Goal: Task Accomplishment & Management: Use online tool/utility

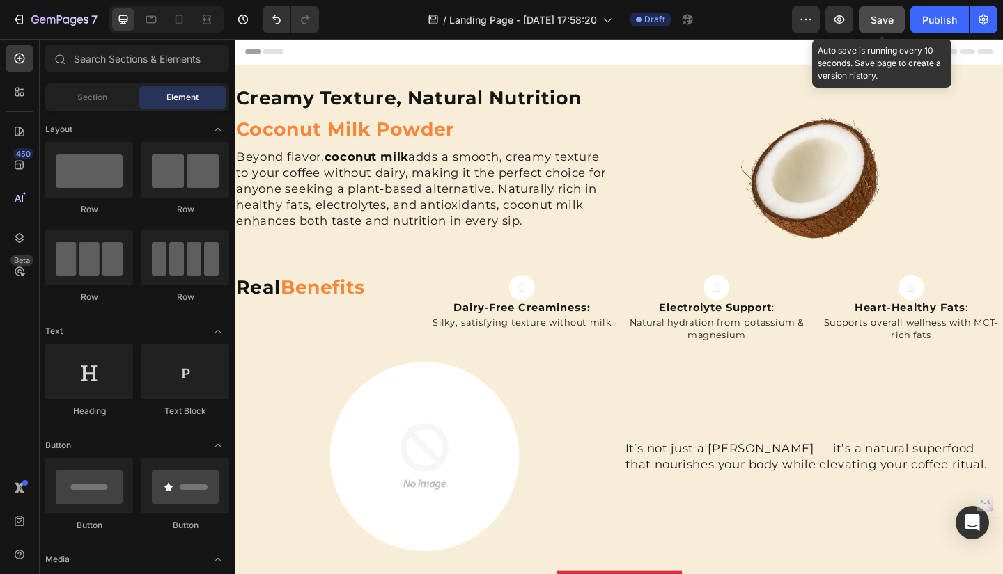
click at [877, 20] on span "Save" at bounding box center [881, 20] width 23 height 12
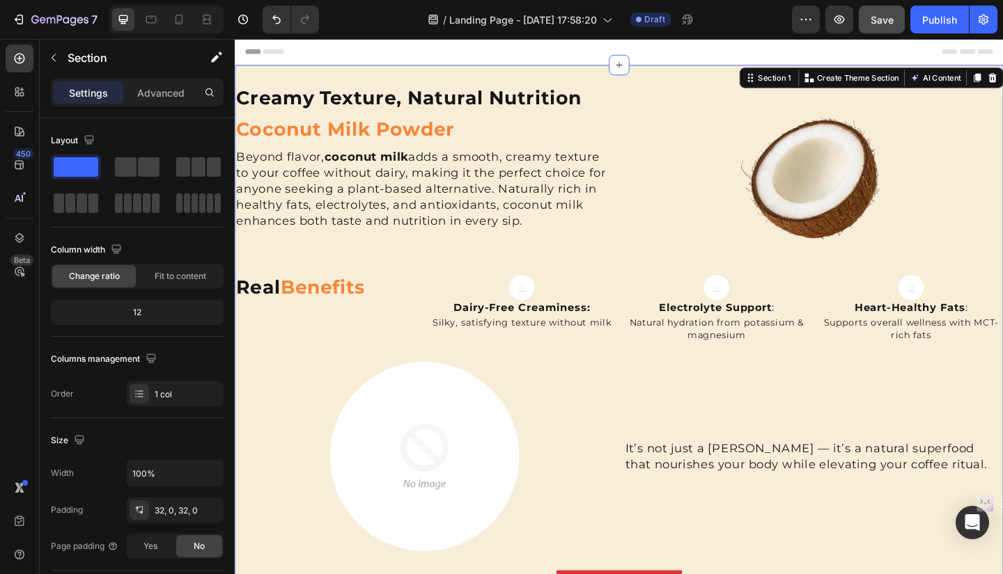
click at [698, 75] on div "Creamy Texture, Natural Nutrition Heading Coconut Milk Powder Heading Beyond fl…" at bounding box center [653, 424] width 836 height 712
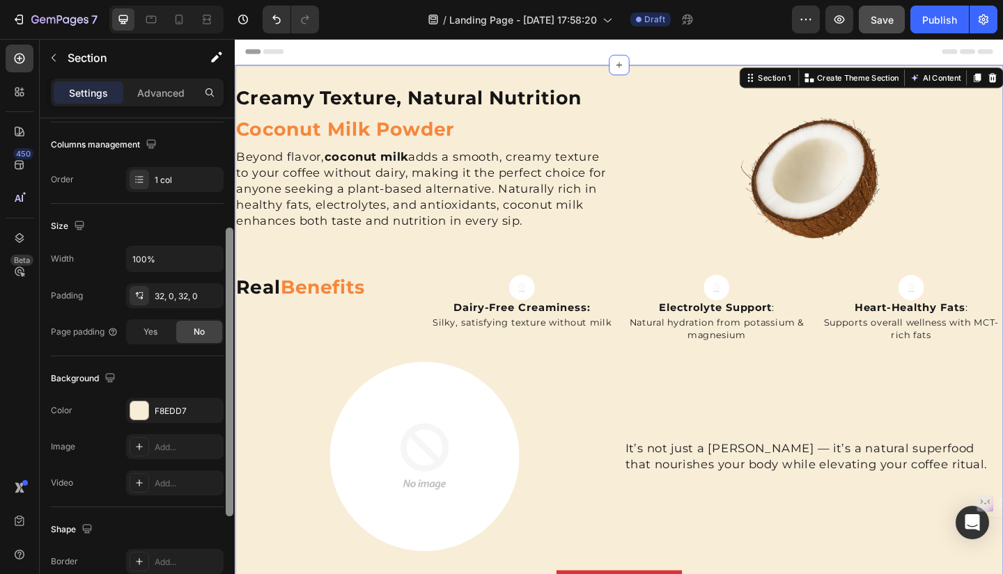
scroll to position [233, 0]
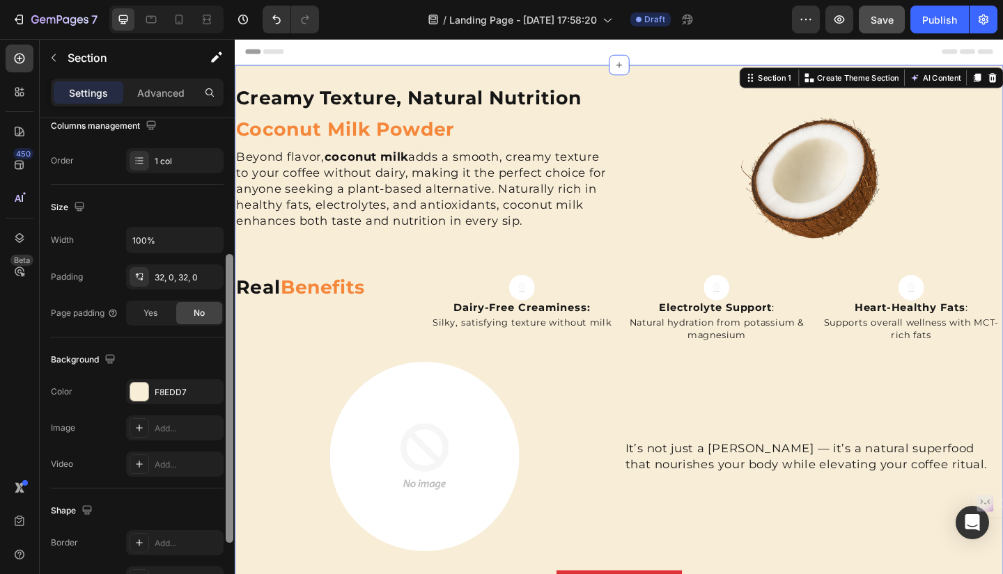
drag, startPoint x: 229, startPoint y: 211, endPoint x: 234, endPoint y: 347, distance: 136.6
click at [234, 347] on div at bounding box center [229, 366] width 10 height 496
click at [173, 396] on div "F8EDD7" at bounding box center [175, 392] width 40 height 13
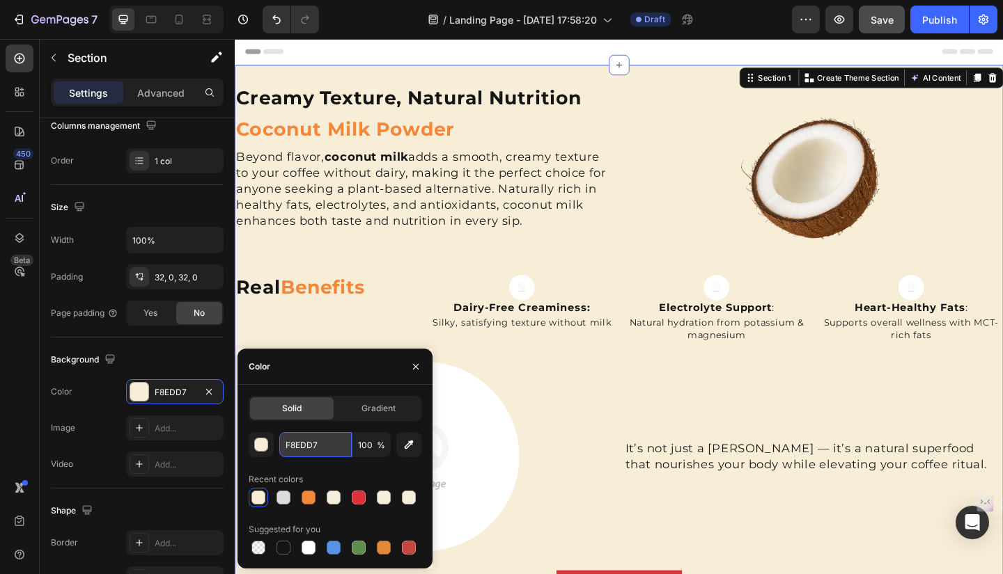
click at [324, 446] on input "F8EDD7" at bounding box center [315, 444] width 72 height 25
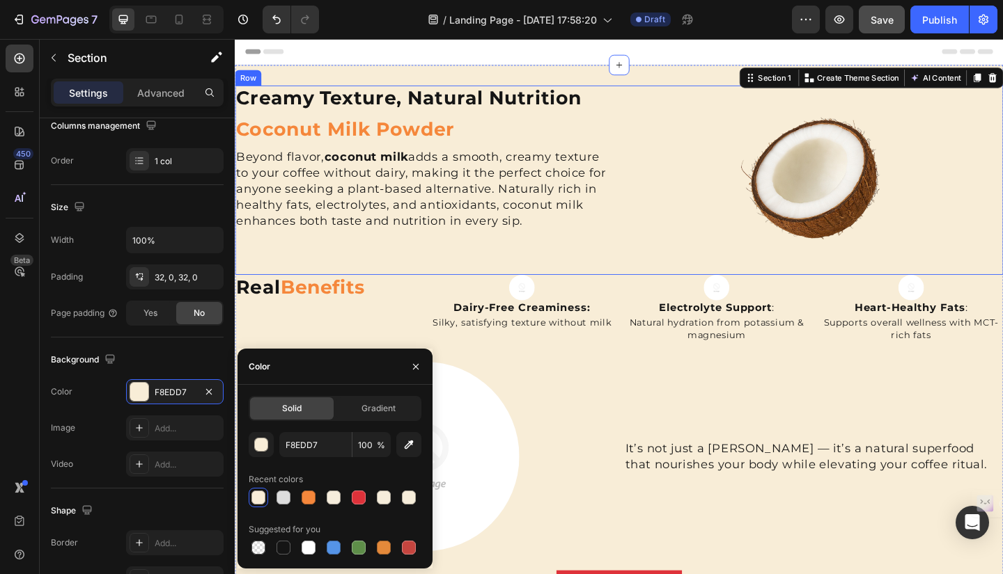
click at [648, 94] on div "Creamy Texture, Natural Nutrition Heading Coconut Milk Powder Heading Beyond fl…" at bounding box center [653, 193] width 836 height 206
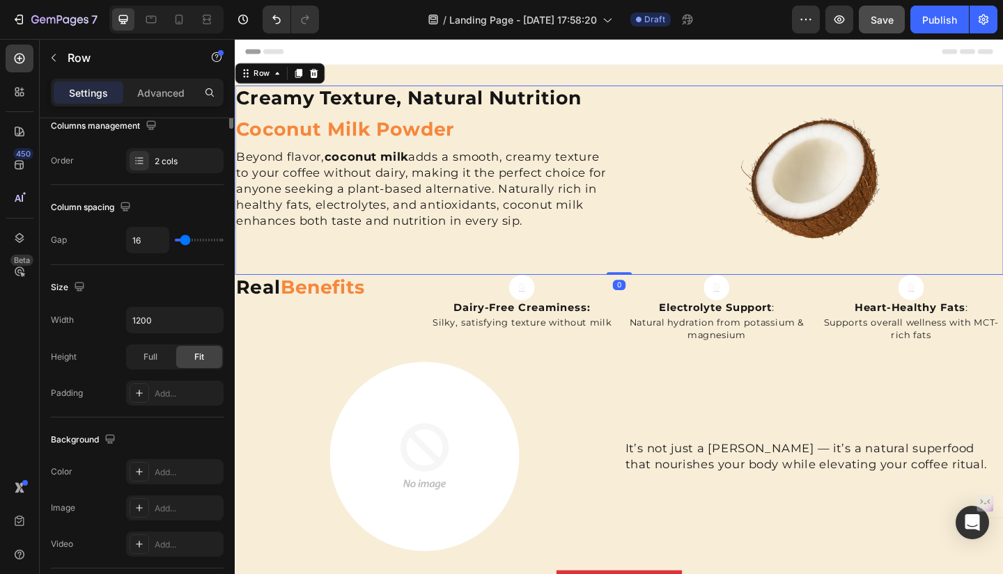
scroll to position [0, 0]
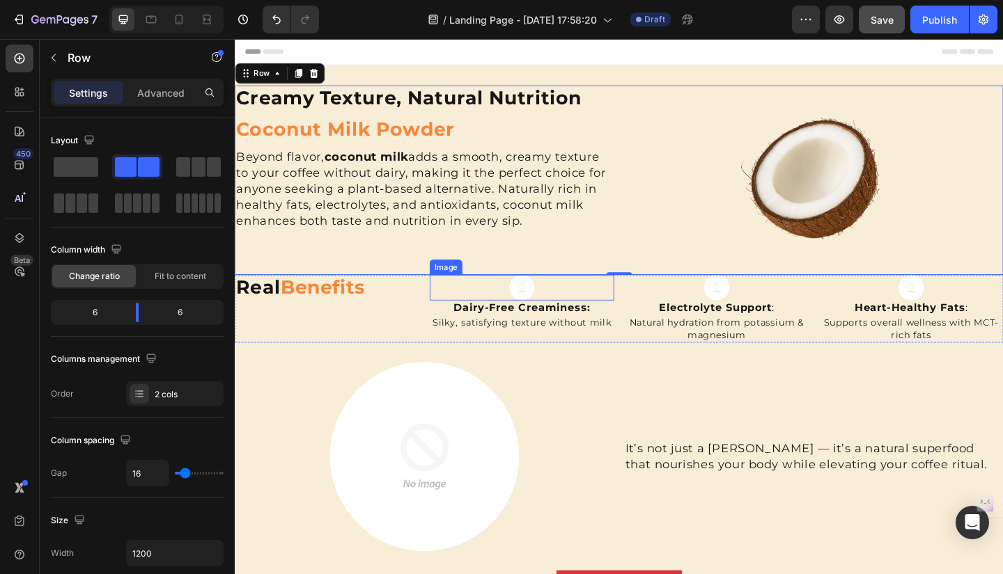
click at [616, 303] on div at bounding box center [546, 310] width 201 height 28
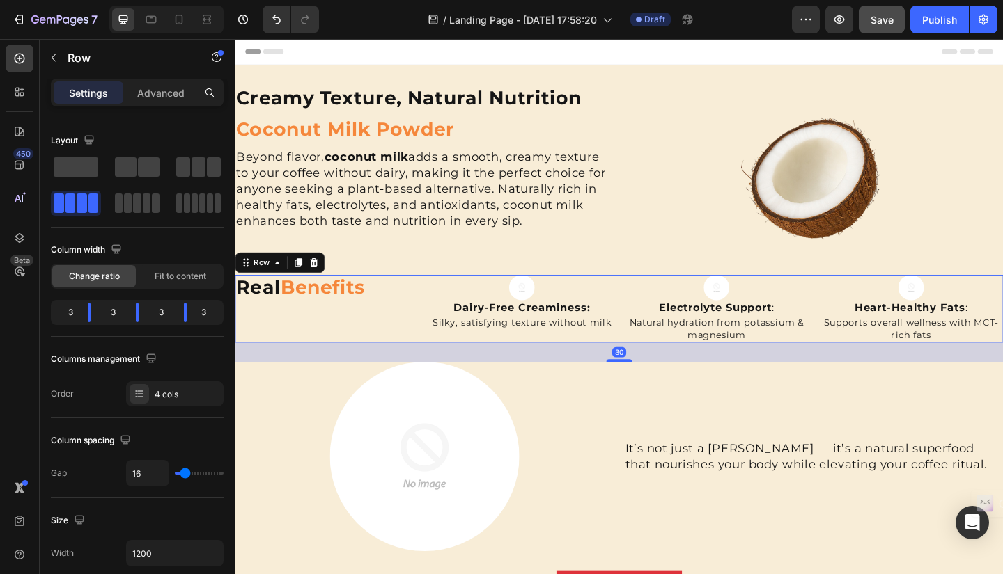
click at [650, 299] on div "Real Benefits Heading Image Dairy-Free Creaminess : Heading Silky, satisfying t…" at bounding box center [653, 333] width 836 height 74
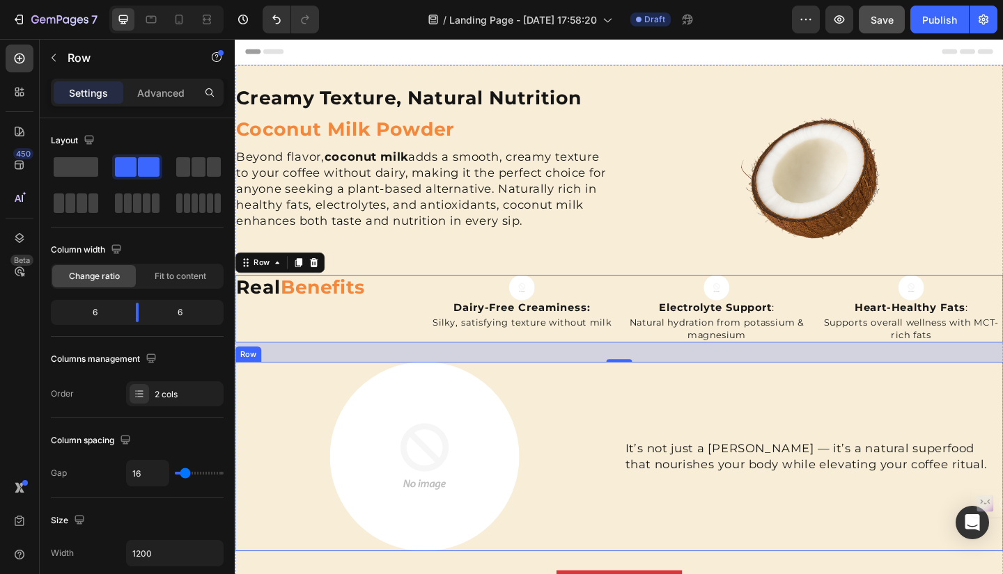
click at [645, 399] on div "Image It’s not just a creamer — it’s a natural superfood that nourishes your bo…" at bounding box center [653, 494] width 836 height 206
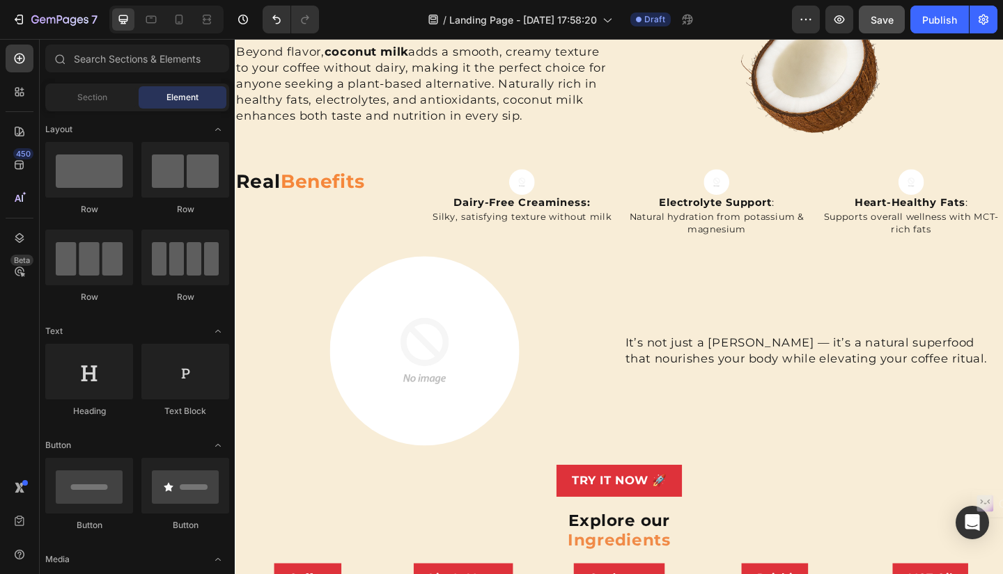
scroll to position [258, 0]
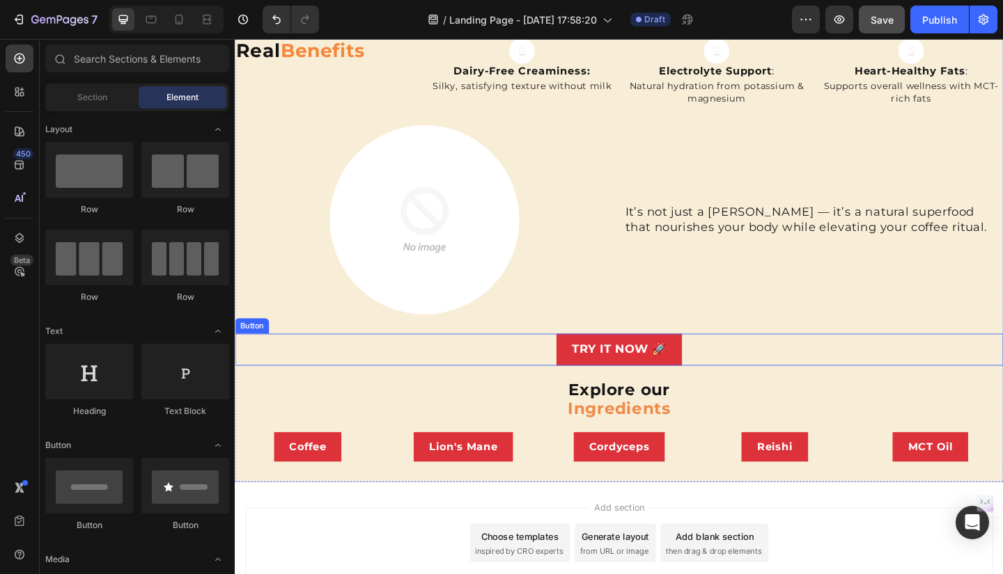
click at [743, 368] on div "TRY IT NOW 🚀 Button" at bounding box center [653, 377] width 836 height 34
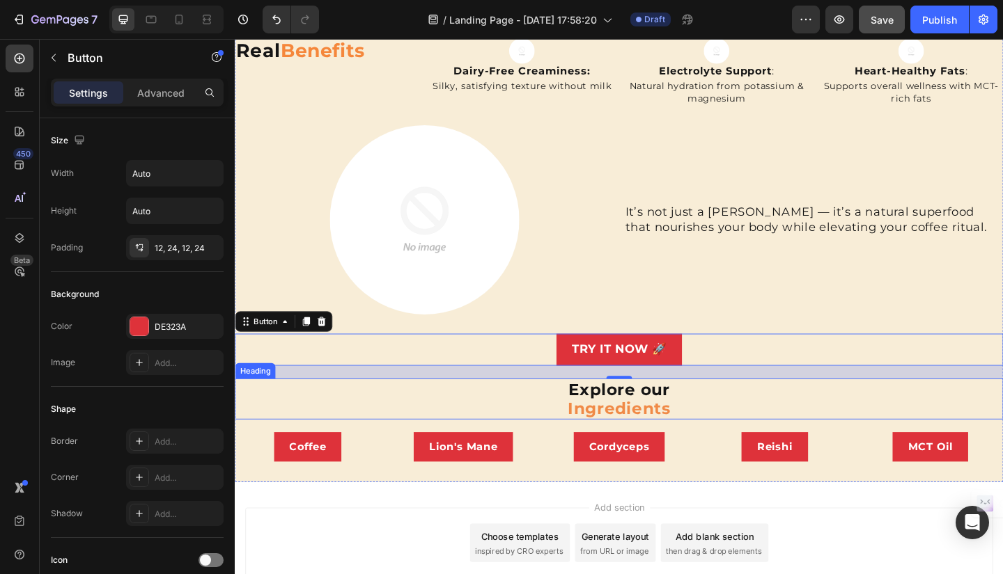
click at [753, 419] on h2 "Explore our Ingredients" at bounding box center [653, 431] width 836 height 45
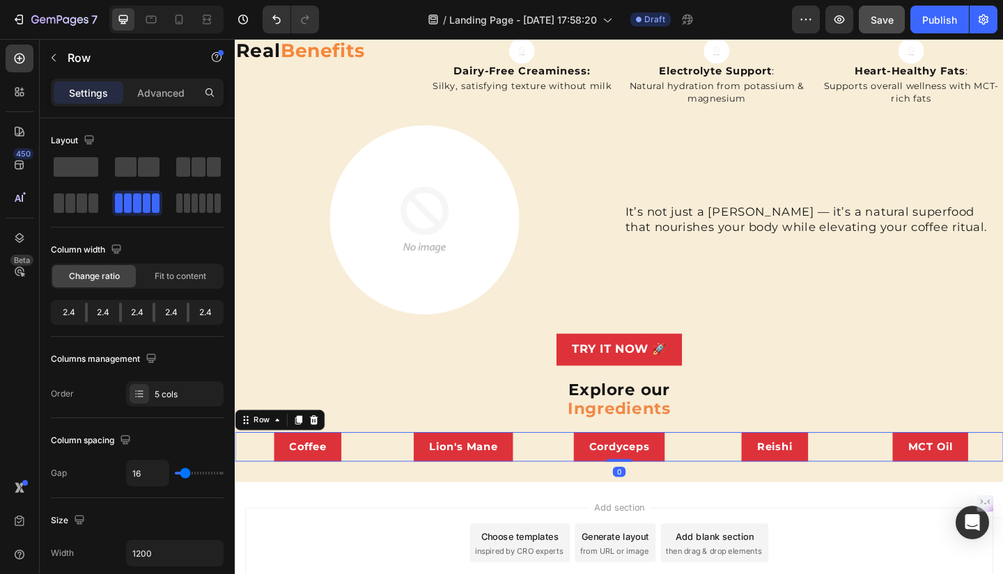
click at [733, 471] on div "Coffee Button Lion's Mane Button Cordyceps Button Reishi Button MCT Oil Button …" at bounding box center [653, 483] width 836 height 32
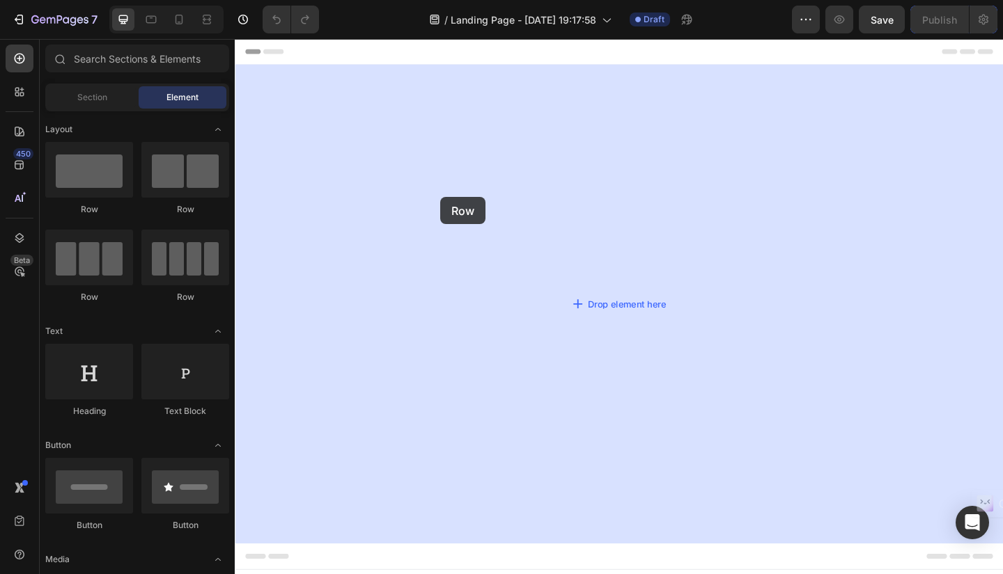
drag, startPoint x: 428, startPoint y: 212, endPoint x: 467, endPoint y: 209, distance: 38.5
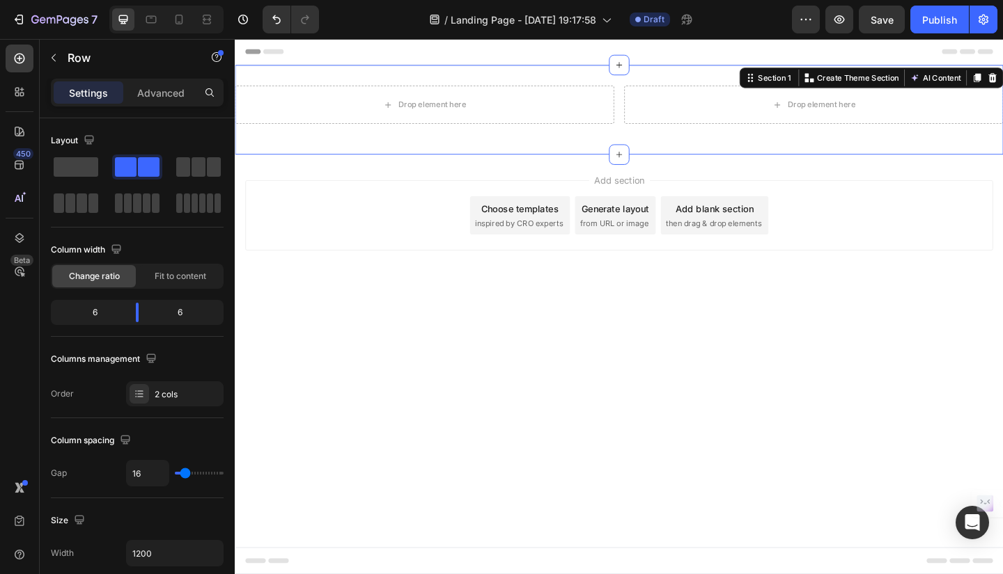
click at [597, 72] on div "Drop element here Drop element here Row Section 1 You can create reusable secti…" at bounding box center [653, 116] width 836 height 97
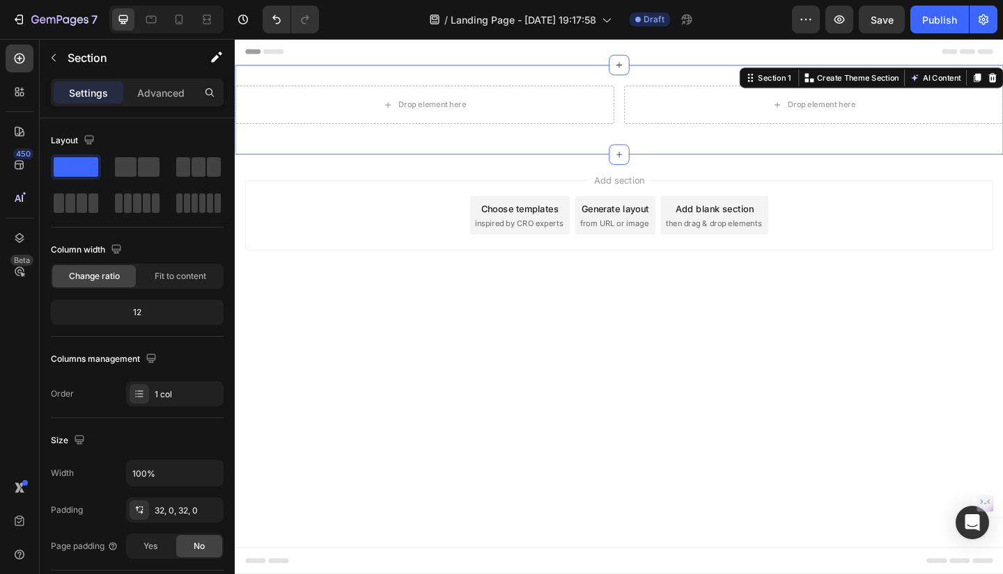
click at [542, 74] on div "Drop element here Drop element here Row Section 1 You can create reusable secti…" at bounding box center [653, 116] width 836 height 97
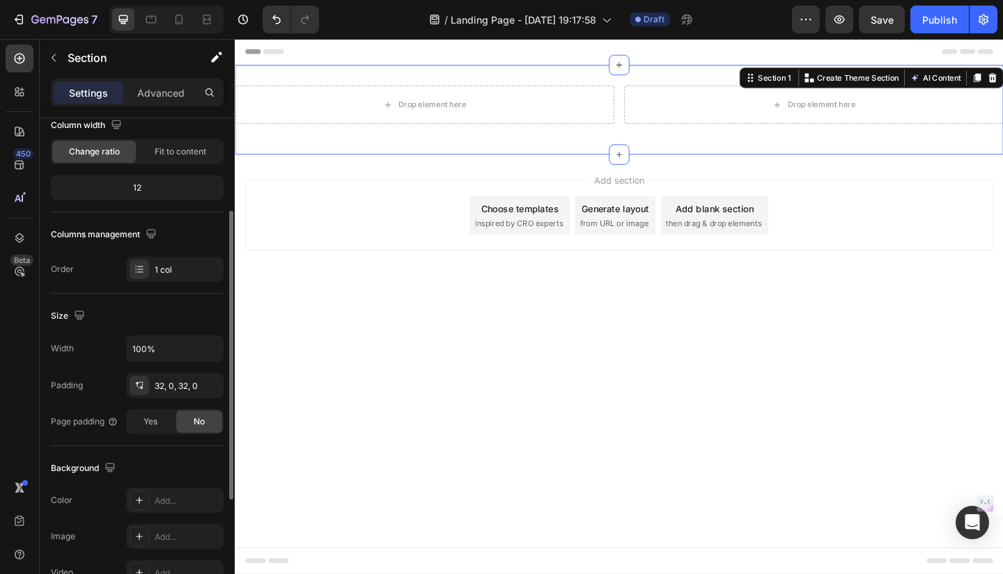
scroll to position [188, 0]
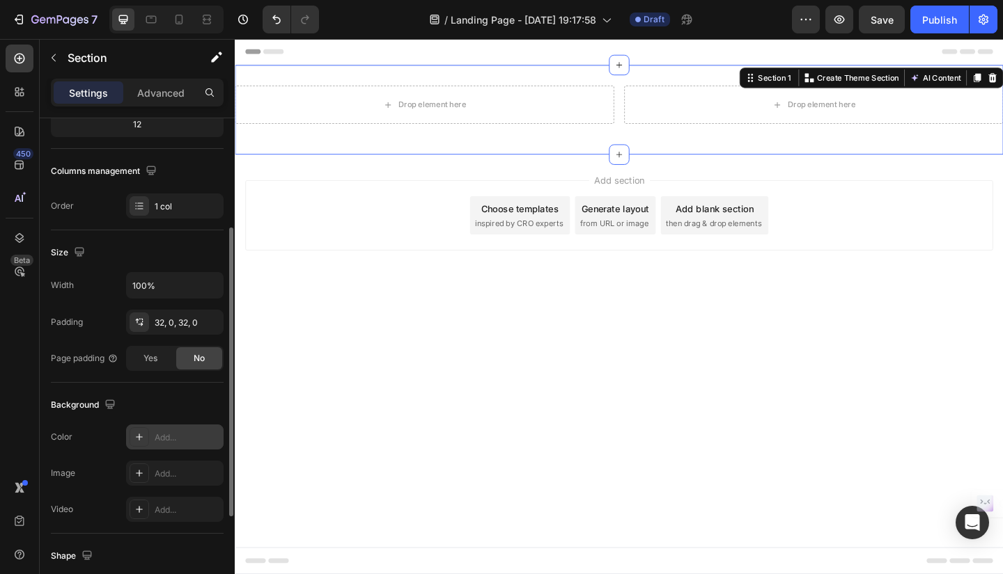
click at [148, 434] on div at bounding box center [139, 437] width 19 height 19
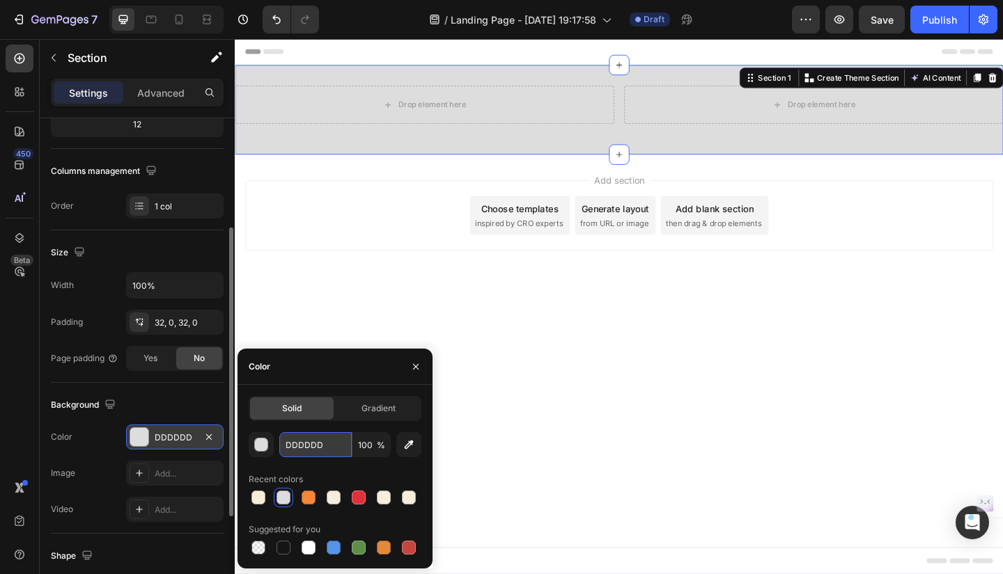
click at [324, 442] on input "DDDDDD" at bounding box center [315, 444] width 72 height 25
paste input "F8EDD7"
type input "F8EDD7"
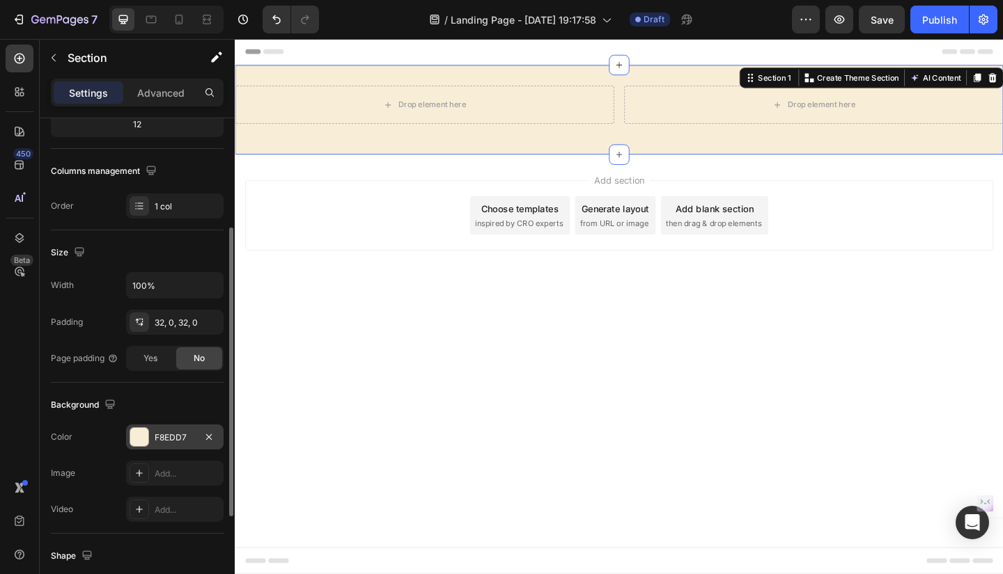
click at [565, 148] on div "Drop element here Drop element here Row Section 1 You can create reusable secti…" at bounding box center [653, 116] width 836 height 97
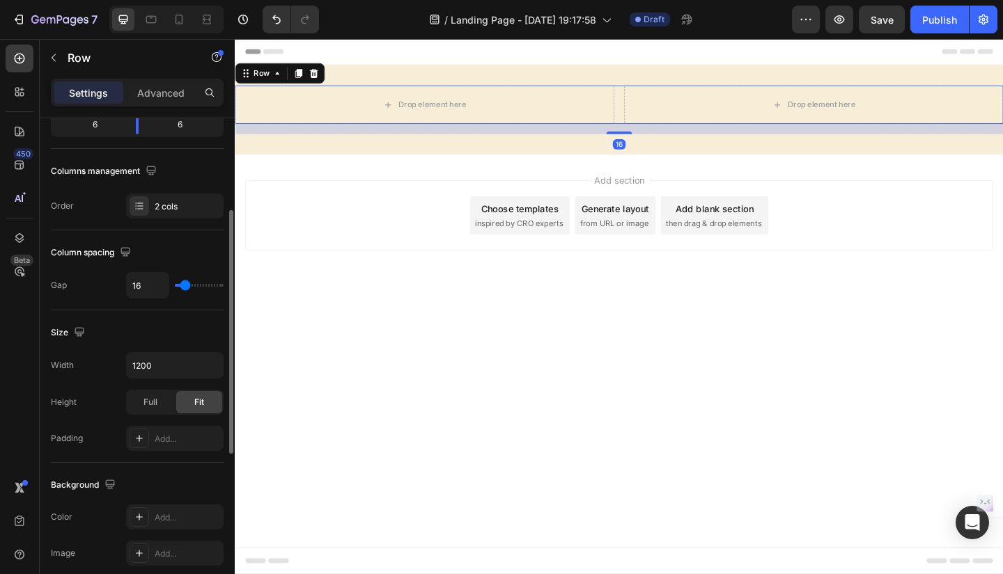
click at [651, 100] on div "Drop element here Drop element here Row 16" at bounding box center [653, 111] width 836 height 42
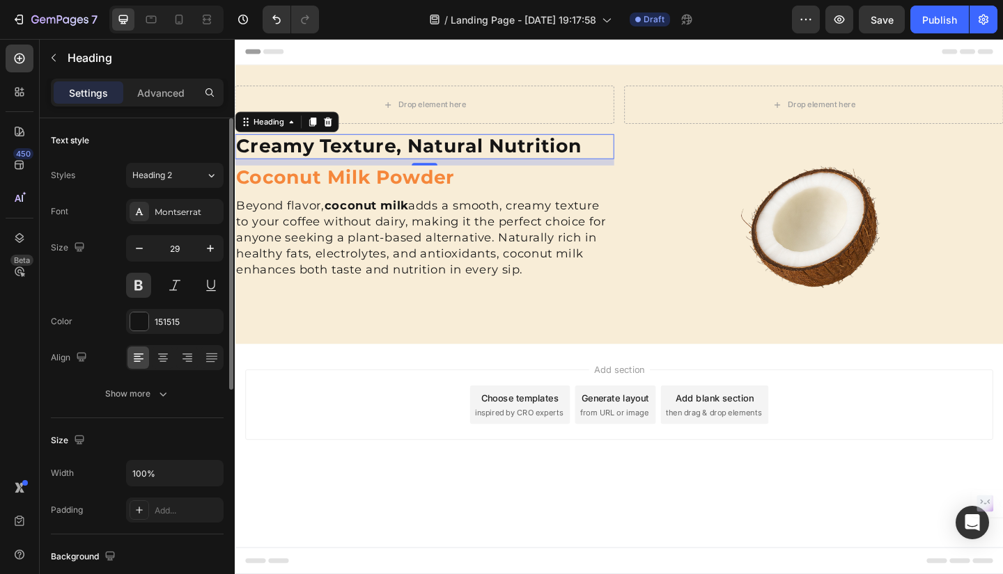
click at [552, 151] on h2 "Creamy Texture, Natural Nutrition" at bounding box center [441, 156] width 412 height 27
click at [627, 153] on h2 "Creamy Texture, Natural Nutrition" at bounding box center [441, 156] width 412 height 27
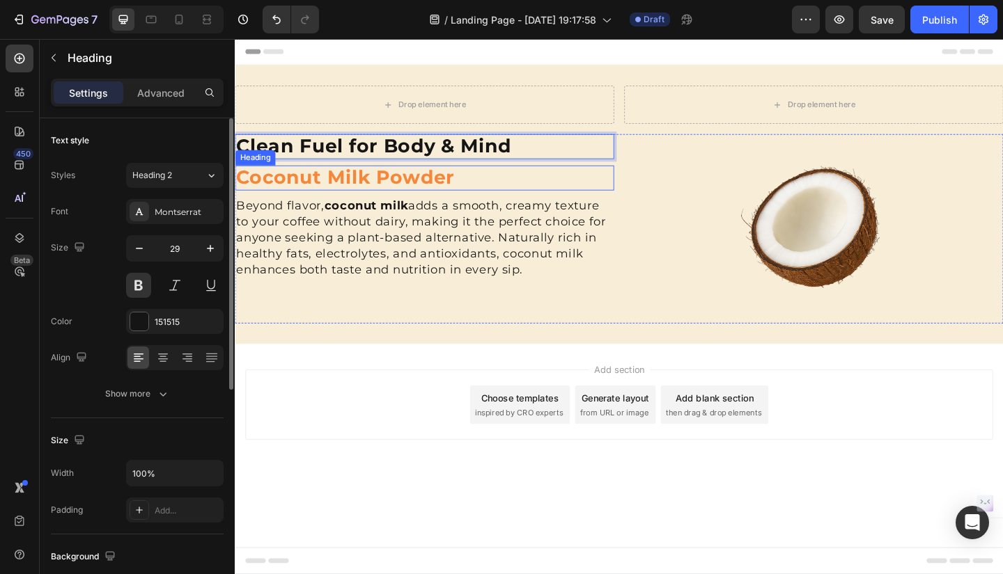
click at [487, 185] on h2 "Coconut Milk Powder" at bounding box center [441, 190] width 412 height 27
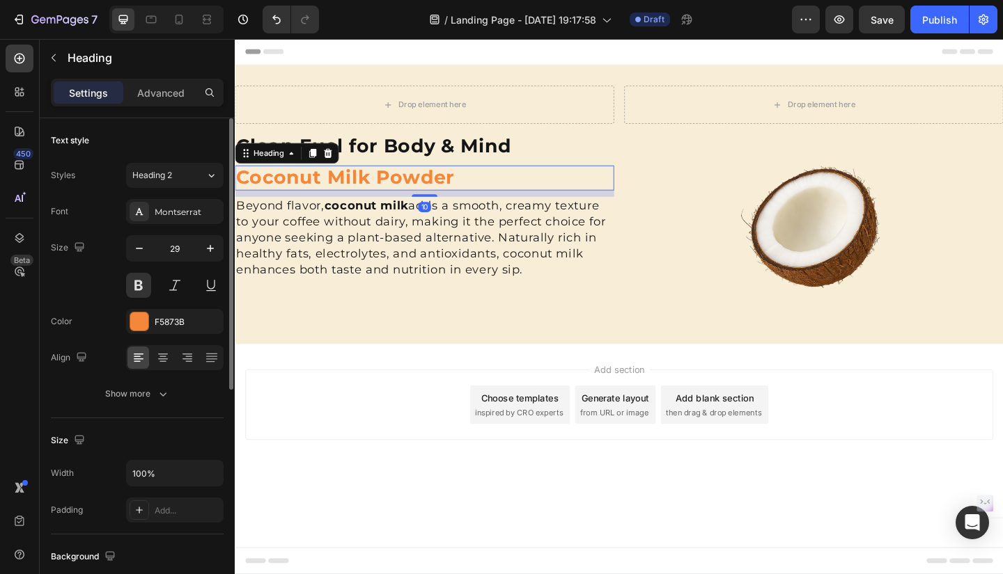
click at [483, 187] on h2 "Coconut Milk Powder" at bounding box center [441, 190] width 412 height 27
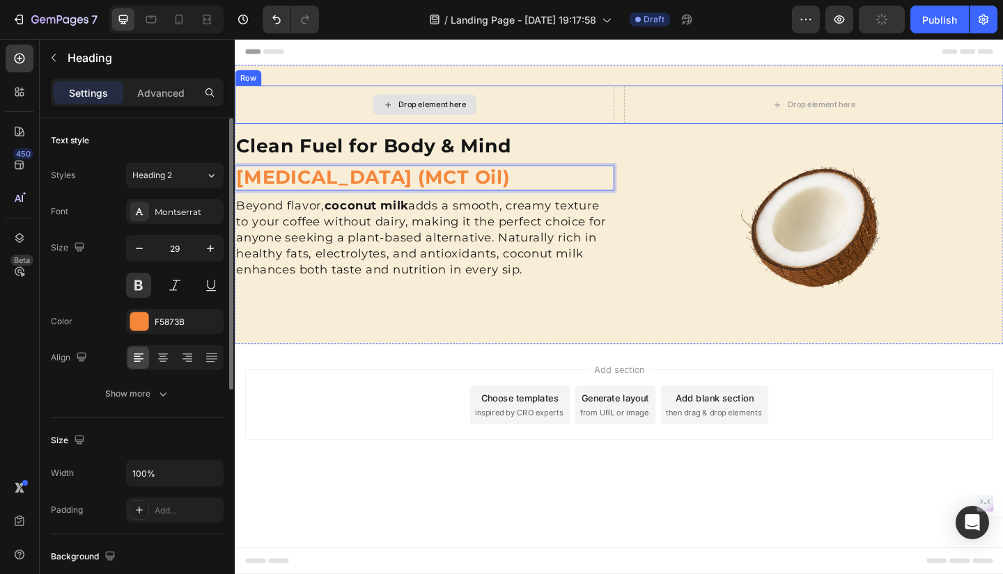
click at [615, 105] on div "Drop element here" at bounding box center [441, 111] width 412 height 42
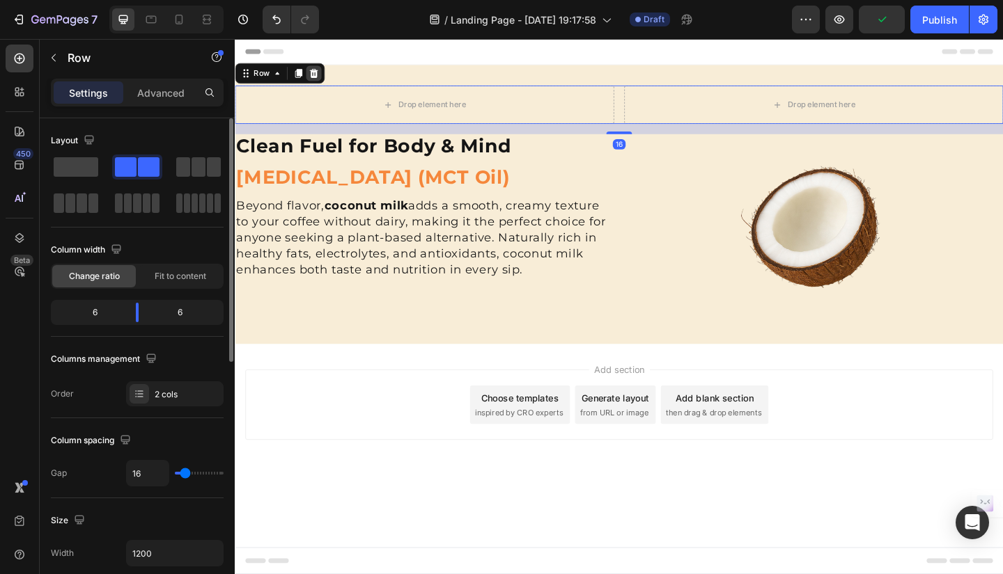
click at [322, 77] on icon at bounding box center [320, 77] width 9 height 10
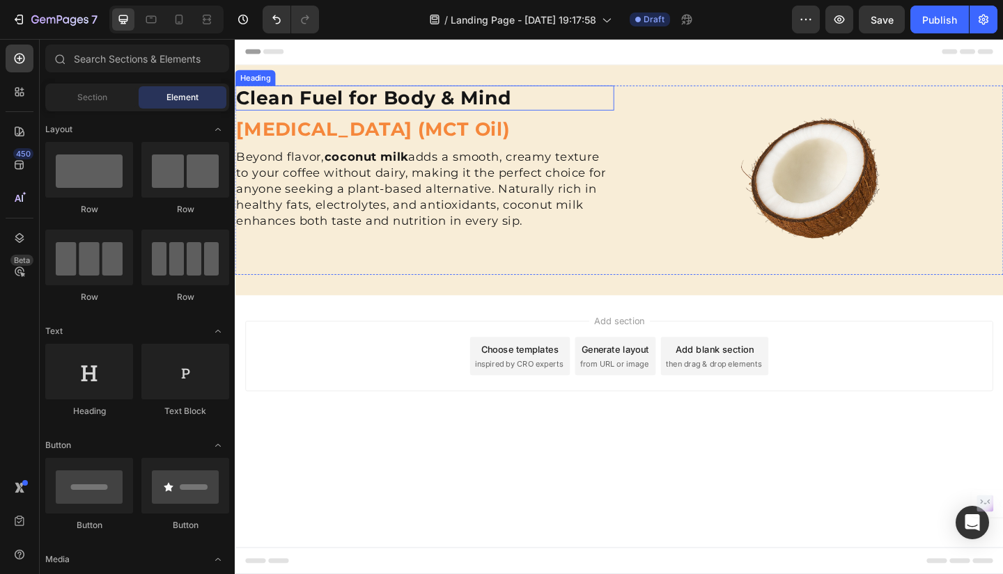
click at [478, 106] on p "Clean Fuel for Body & Mind" at bounding box center [440, 103] width 409 height 24
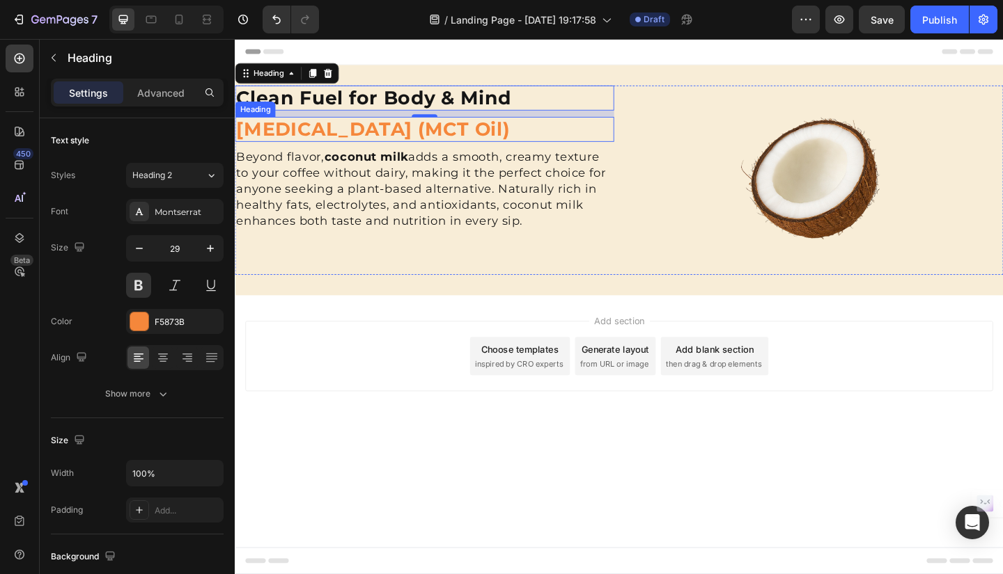
click at [496, 139] on p "Medium Chain Triglycerides (MCT Oil)" at bounding box center [440, 137] width 409 height 24
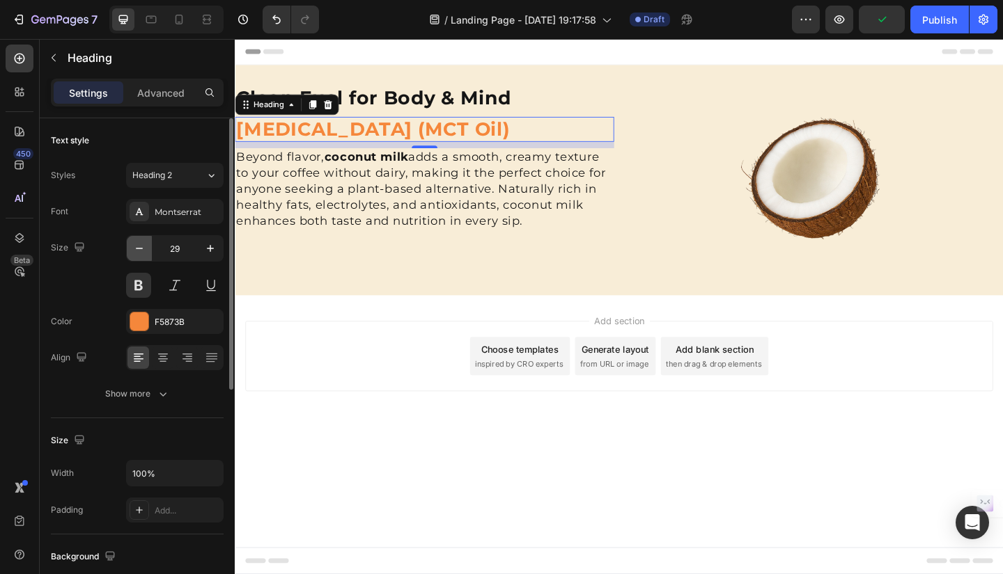
click at [143, 249] on icon "button" at bounding box center [139, 249] width 14 height 14
type input "28"
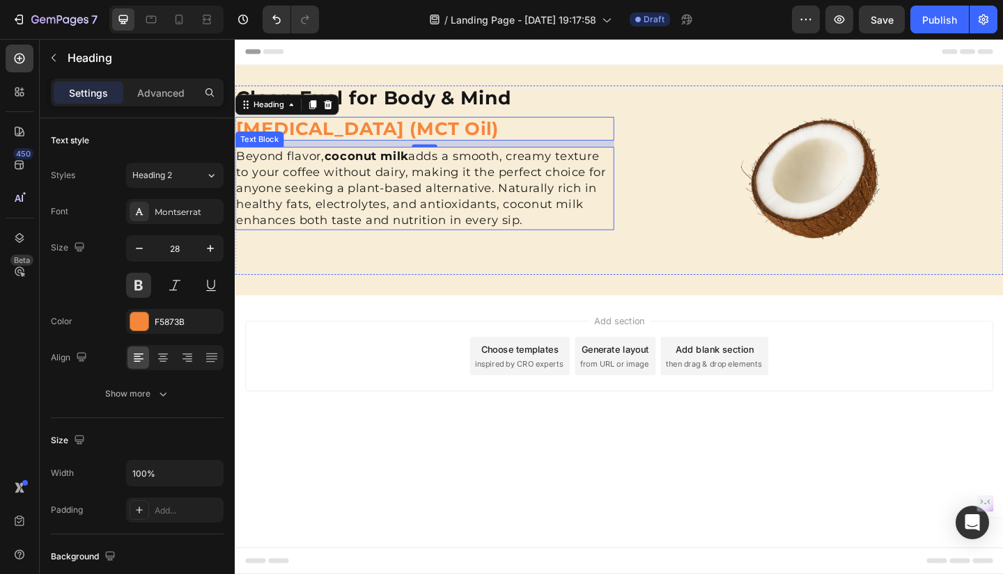
click at [572, 225] on p "Beyond flavor, coconut milk adds a smooth, creamy texture to your coffee withou…" at bounding box center [440, 202] width 409 height 88
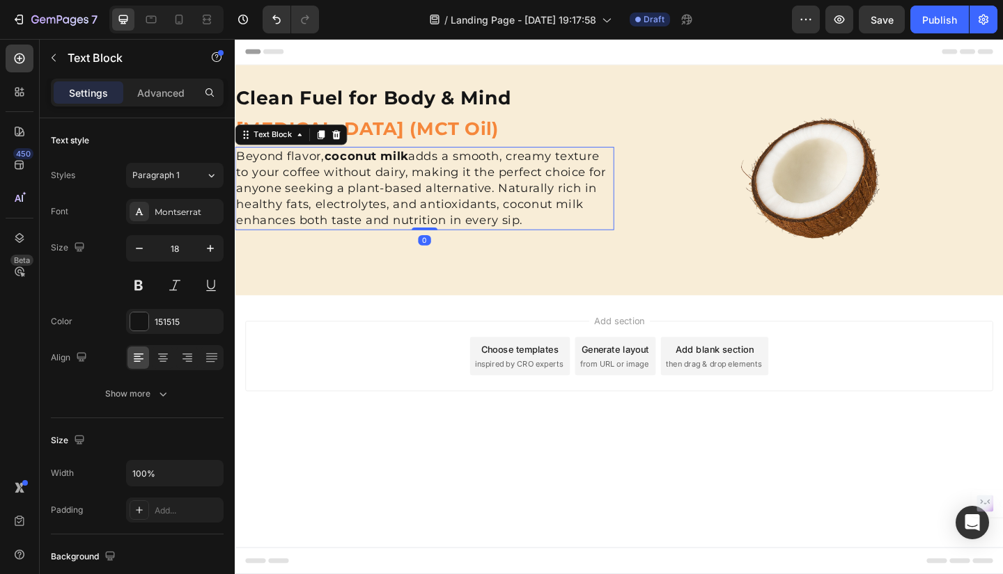
click at [549, 243] on p "Beyond flavor, coconut milk adds a smooth, creamy texture to your coffee withou…" at bounding box center [440, 202] width 409 height 88
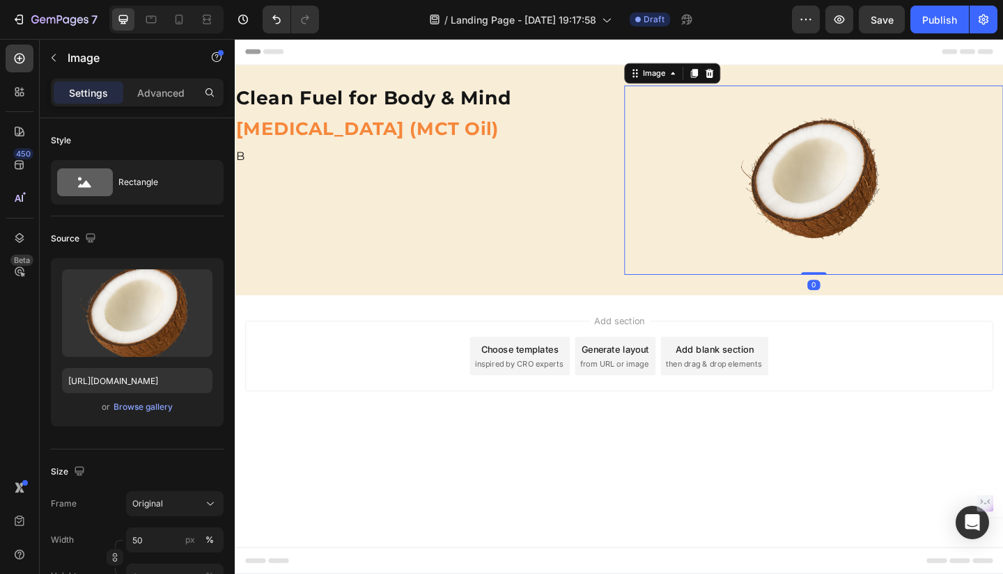
click at [874, 221] on img at bounding box center [864, 193] width 206 height 206
click at [135, 409] on div "Browse gallery" at bounding box center [143, 407] width 59 height 13
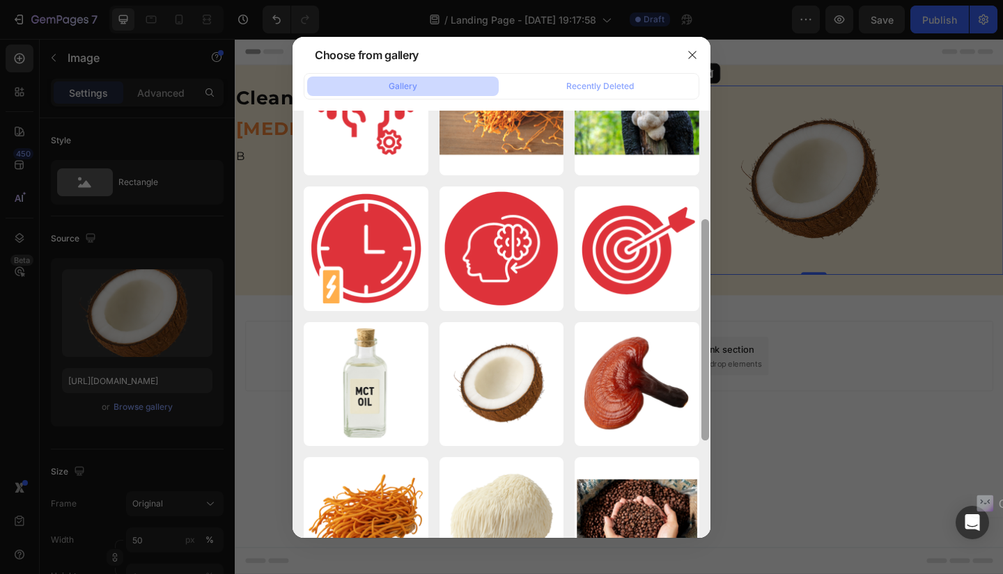
drag, startPoint x: 706, startPoint y: 229, endPoint x: 701, endPoint y: 337, distance: 108.0
click at [701, 337] on div at bounding box center [705, 329] width 8 height 221
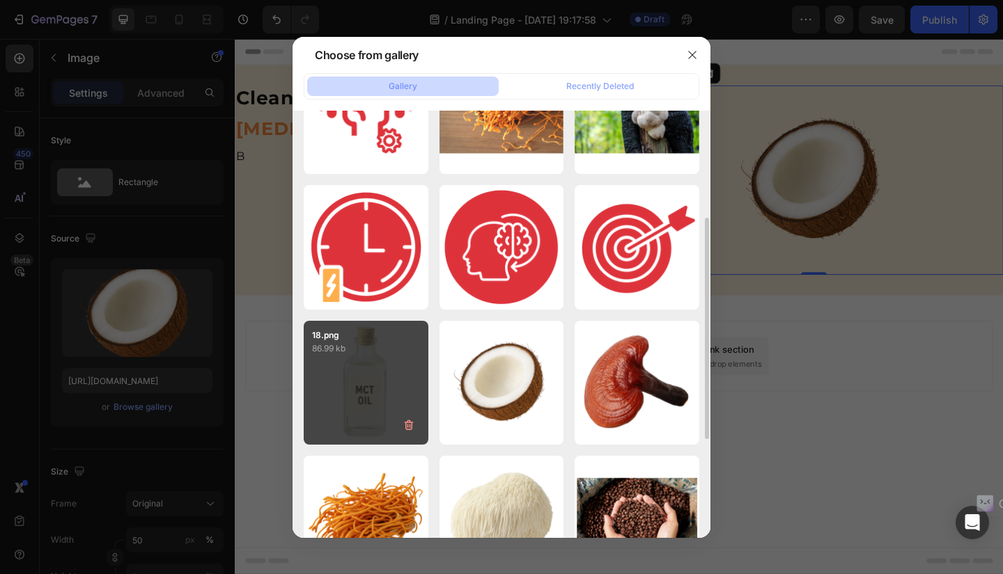
click at [384, 354] on p "86.99 kb" at bounding box center [366, 349] width 108 height 14
type input "https://cdn.shopify.com/s/files/1/0652/3496/0493/files/gempages_583564643495052…"
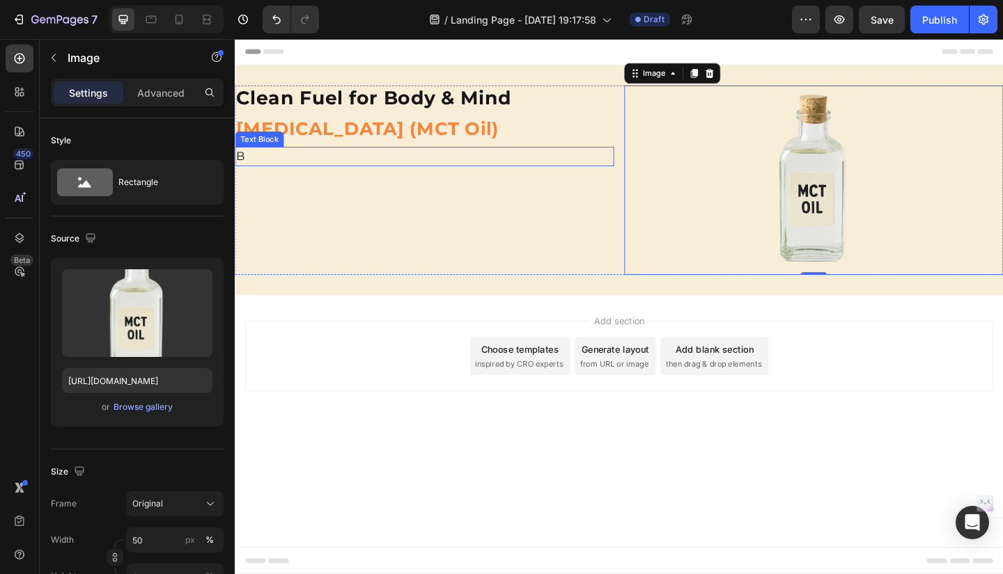
click at [289, 171] on p "B" at bounding box center [440, 166] width 409 height 17
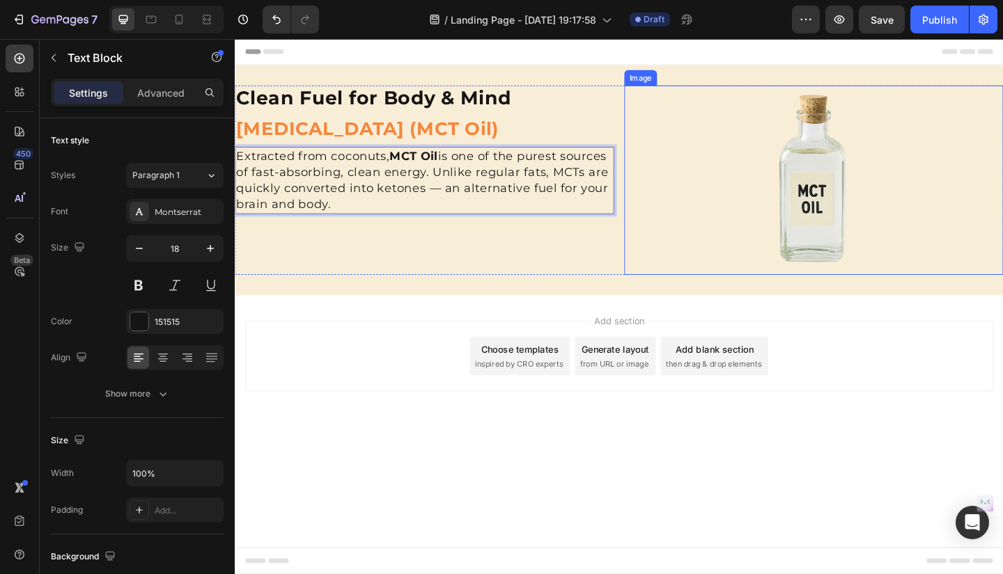
click at [668, 122] on div at bounding box center [864, 193] width 412 height 206
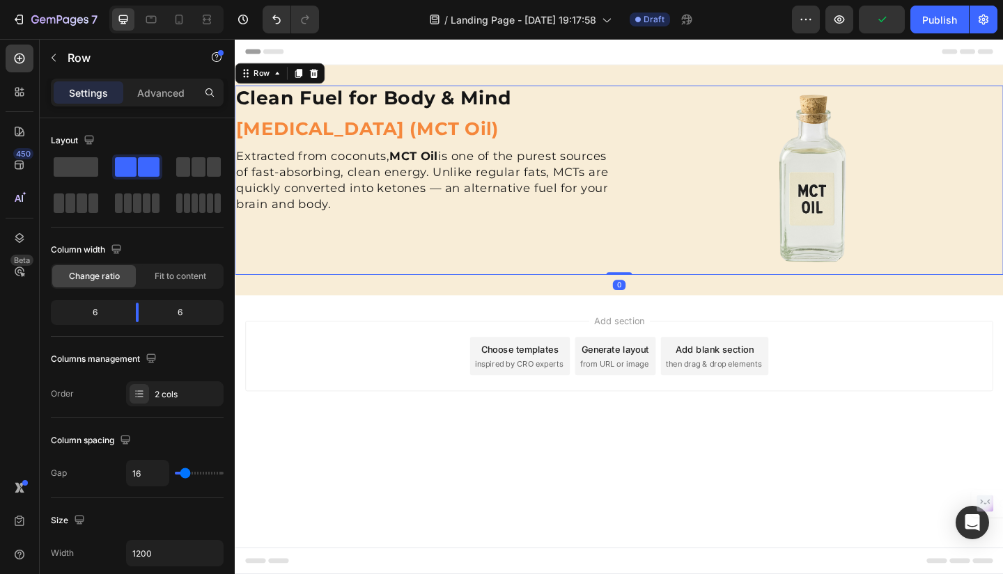
click at [652, 97] on div "Clean Fuel for Body & Mind Heading Medium Chain Triglycerides (MCT Oil) Heading…" at bounding box center [653, 193] width 836 height 206
click at [654, 99] on div "Clean Fuel for Body & Mind Heading Medium Chain Triglycerides (MCT Oil) Heading…" at bounding box center [653, 193] width 836 height 206
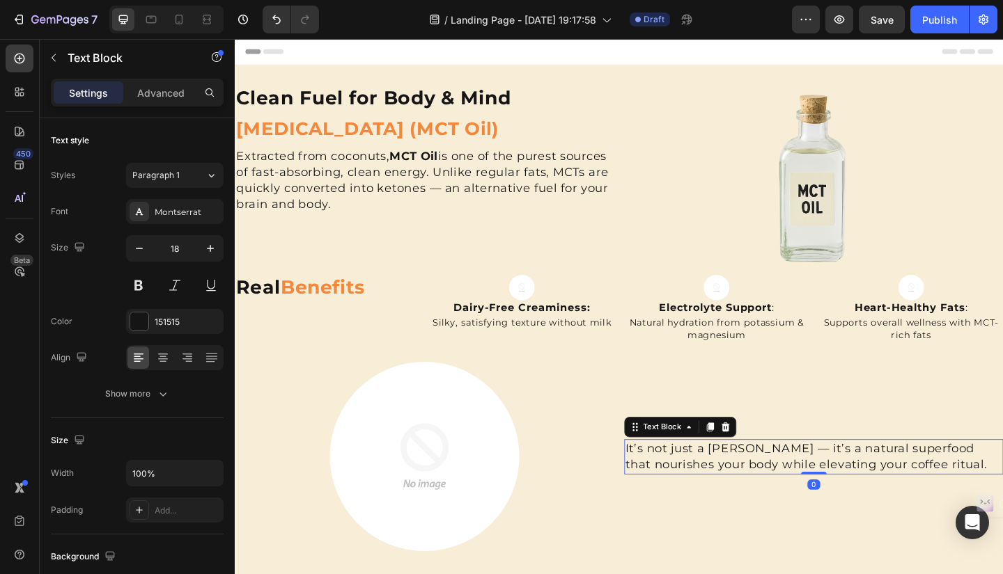
click at [720, 479] on p "It’s not just a creamer — it’s a natural superfood that nourishes your body whi…" at bounding box center [863, 493] width 409 height 35
click at [1002, 495] on p "It’s not just a creamer — it’s a natural superfood that nourishes your body whi…" at bounding box center [863, 493] width 409 height 35
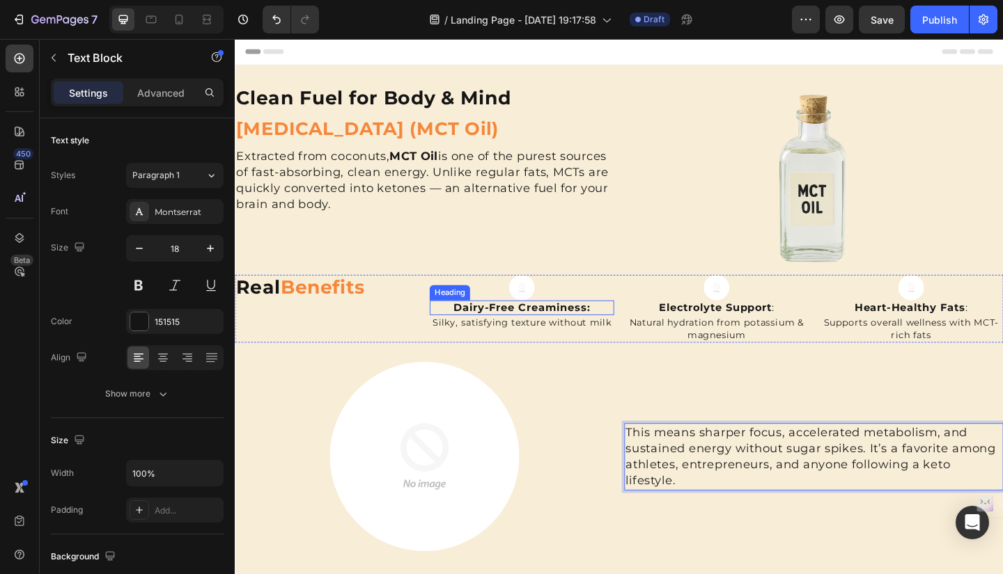
click at [579, 325] on strong "Dairy-Free Creaminess" at bounding box center [545, 331] width 145 height 13
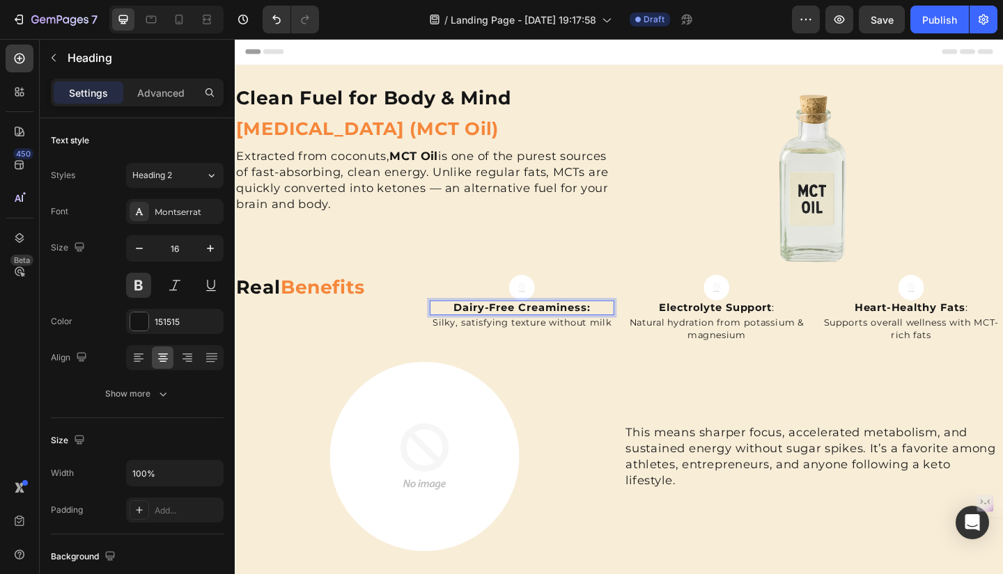
click at [621, 326] on h2 "Dairy-Free Creaminess :" at bounding box center [546, 332] width 201 height 16
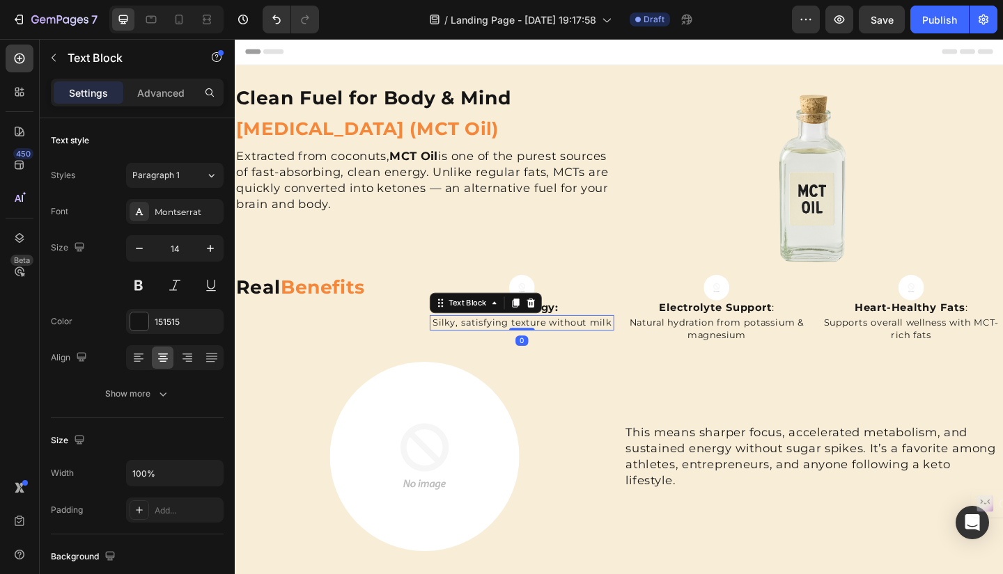
click at [542, 347] on p "Silky, satisfying texture without milk" at bounding box center [547, 348] width 198 height 14
click at [638, 343] on p "Silky, satisfying texture without milk" at bounding box center [547, 348] width 198 height 14
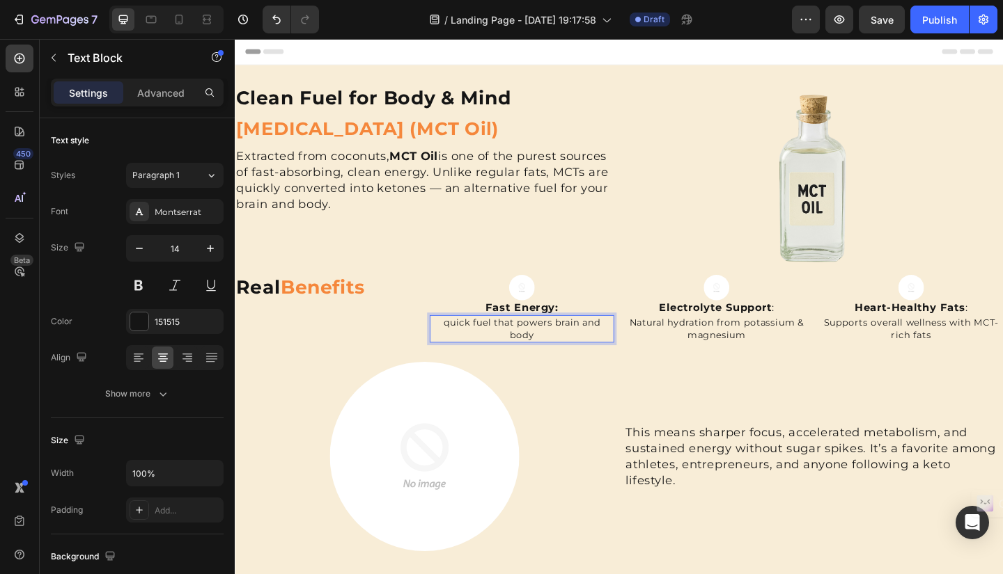
click at [462, 346] on p "quick fuel that powers brain and body" at bounding box center [547, 354] width 198 height 27
click at [791, 332] on strong "Electrolyte Support" at bounding box center [757, 331] width 123 height 13
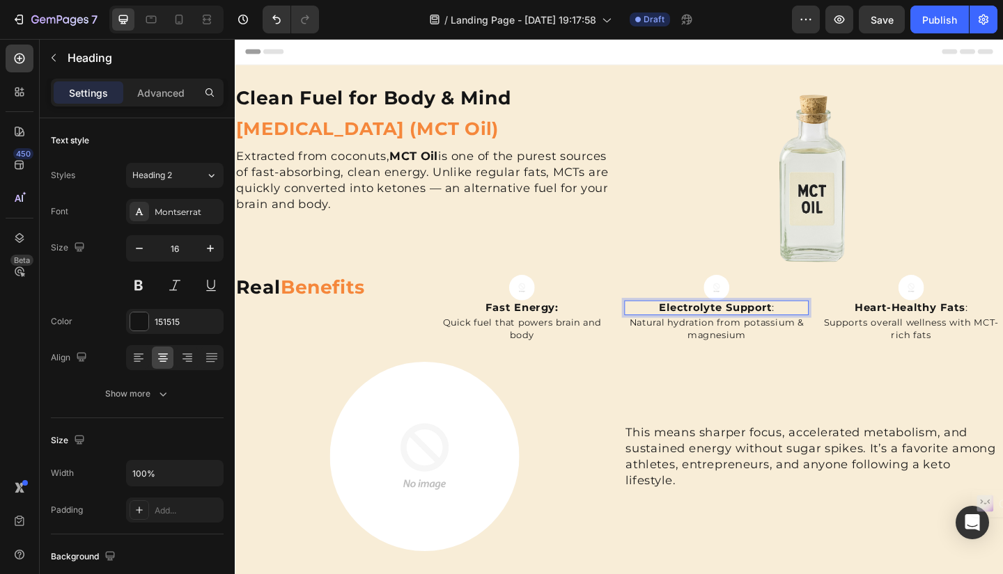
click at [814, 325] on h2 "Electrolyte Support :" at bounding box center [758, 332] width 201 height 16
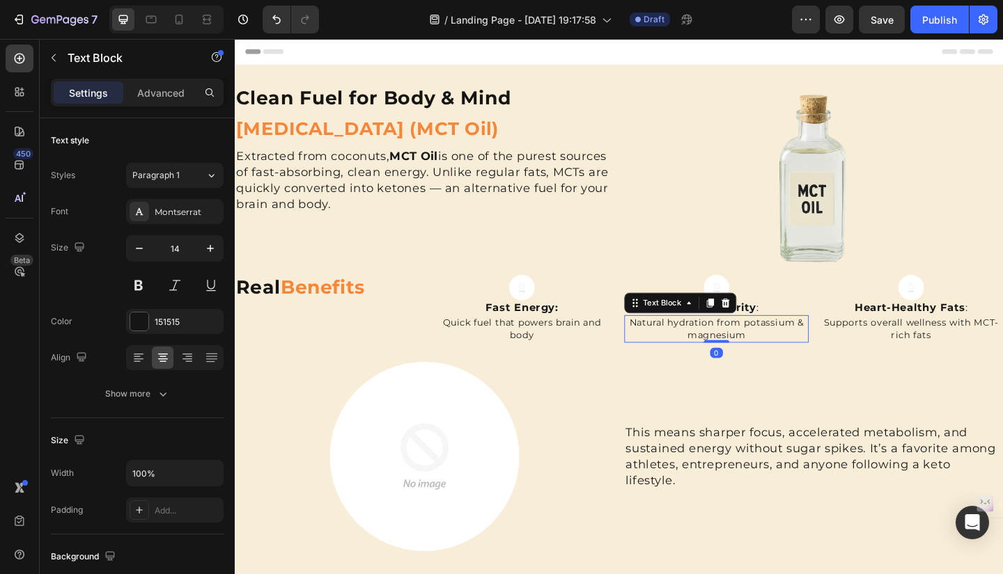
click at [793, 360] on p "Natural hydration from potassium & magnesium" at bounding box center [758, 354] width 198 height 27
click at [784, 356] on p "Natural hydration from potassium & magnesium" at bounding box center [758, 354] width 198 height 27
click at [668, 345] on p "supports focus and concentration" at bounding box center [758, 348] width 198 height 14
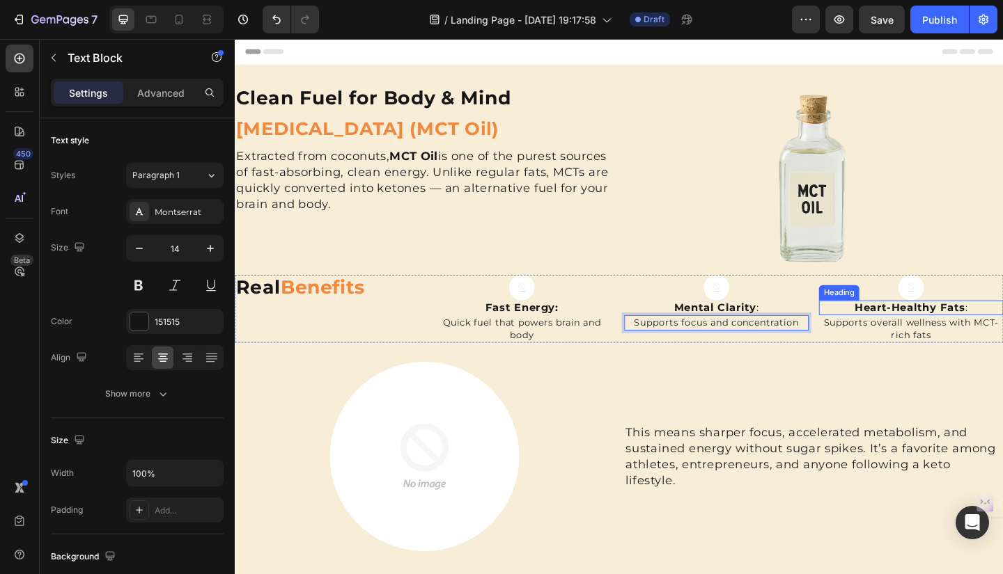
click at [921, 335] on strong "Heart-Healthy Fats" at bounding box center [969, 331] width 120 height 13
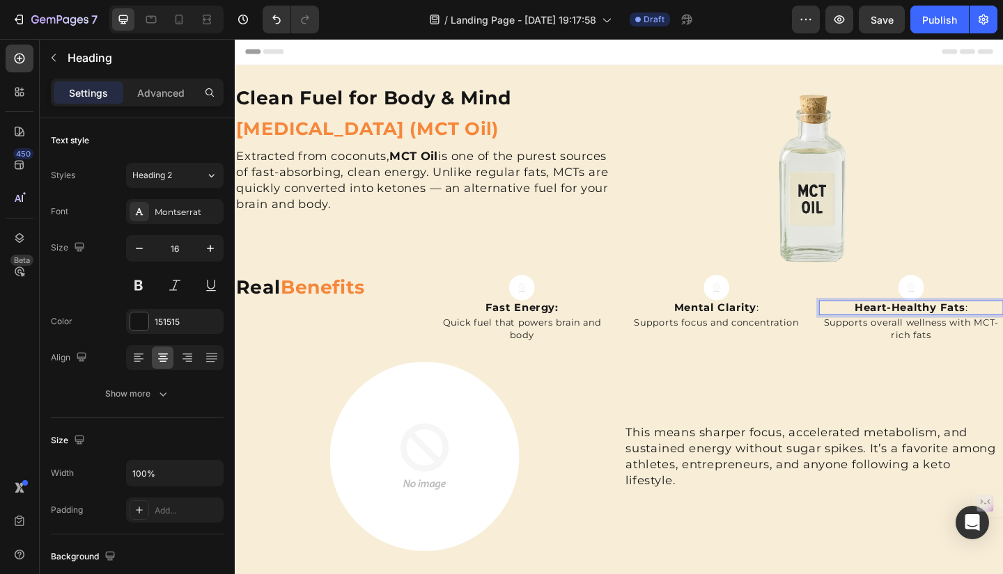
click at [1002, 331] on h2 "Heart-Healthy Fats :" at bounding box center [970, 332] width 201 height 16
click at [909, 343] on p "Supports overall wellness with MCT-rich fats" at bounding box center [970, 354] width 198 height 27
click at [871, 342] on p "Supports overall wellness with MCT-rich fats" at bounding box center [970, 354] width 198 height 27
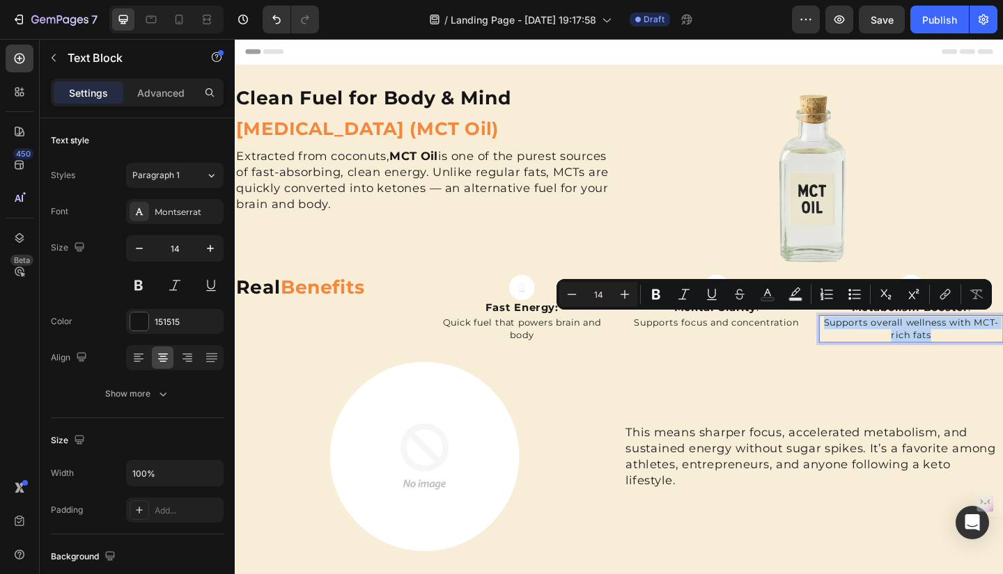
drag, startPoint x: 869, startPoint y: 344, endPoint x: 1002, endPoint y: 359, distance: 133.9
click at [1002, 359] on p "Supports overall wellness with MCT-rich fats" at bounding box center [970, 354] width 198 height 27
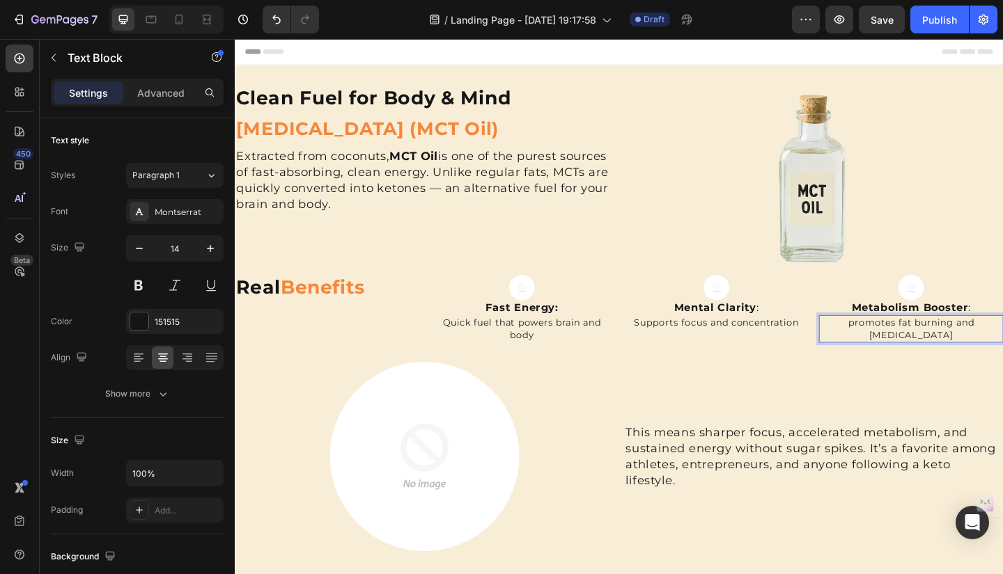
click at [879, 343] on p "promotes fat burning and weight management" at bounding box center [970, 354] width 198 height 27
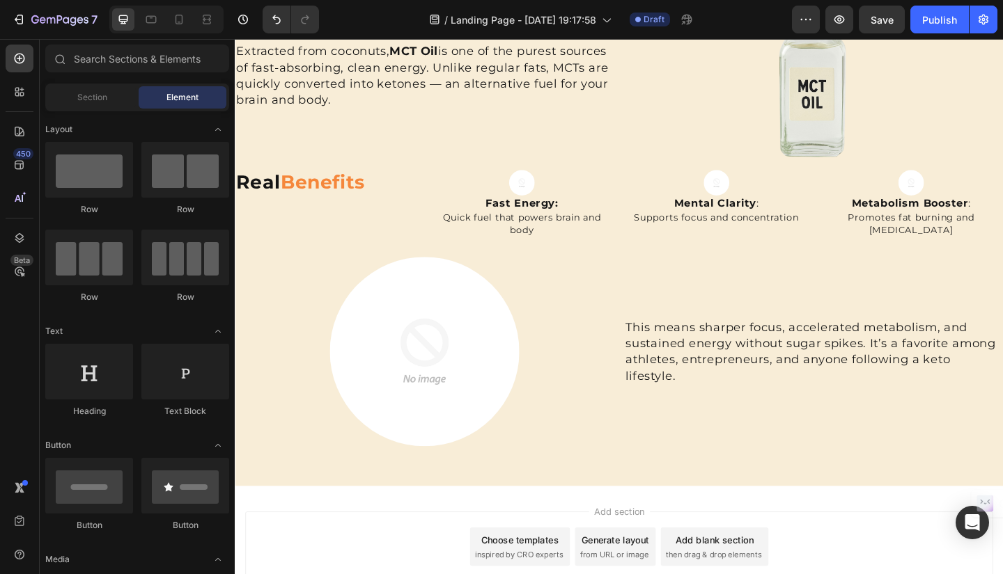
scroll to position [94, 0]
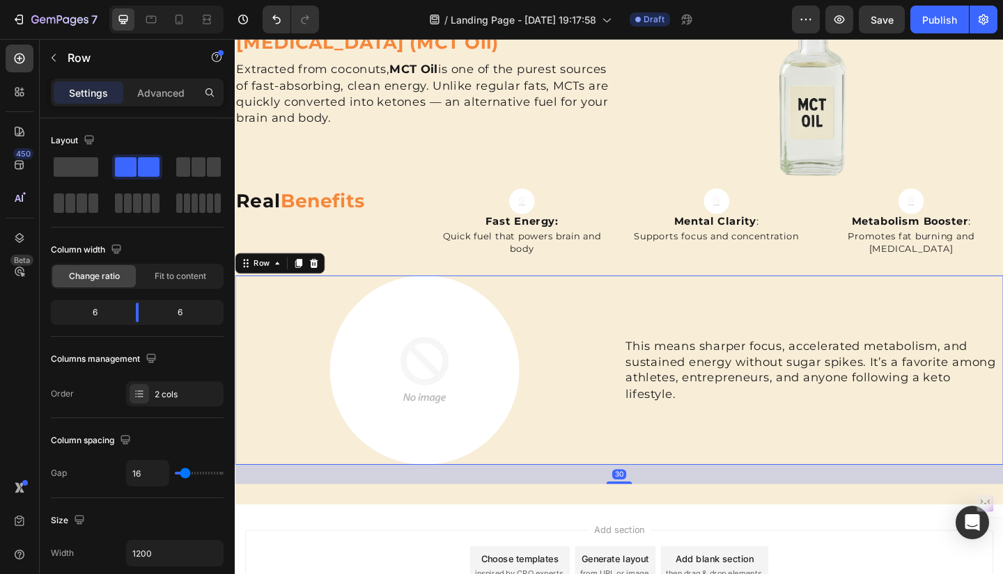
click at [795, 471] on div "This means sharper focus, accelerated metabolism, and sustained energy without …" at bounding box center [864, 400] width 412 height 206
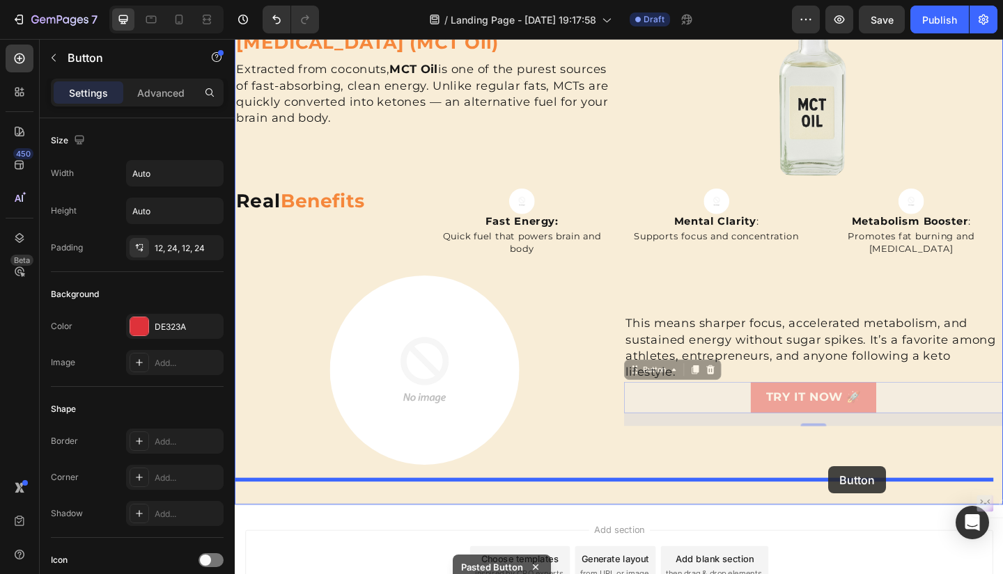
drag, startPoint x: 943, startPoint y: 414, endPoint x: 880, endPoint y: 504, distance: 109.5
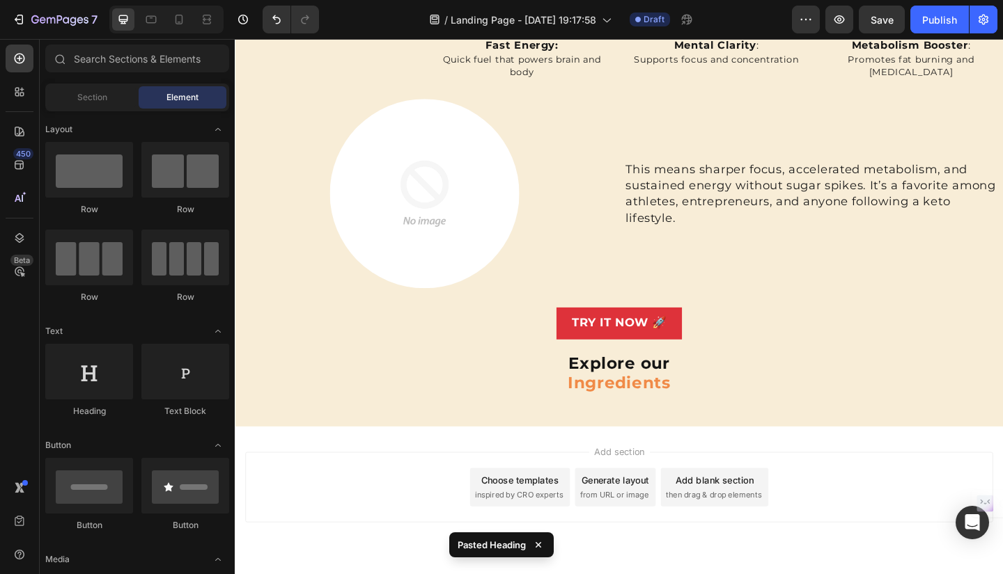
scroll to position [320, 0]
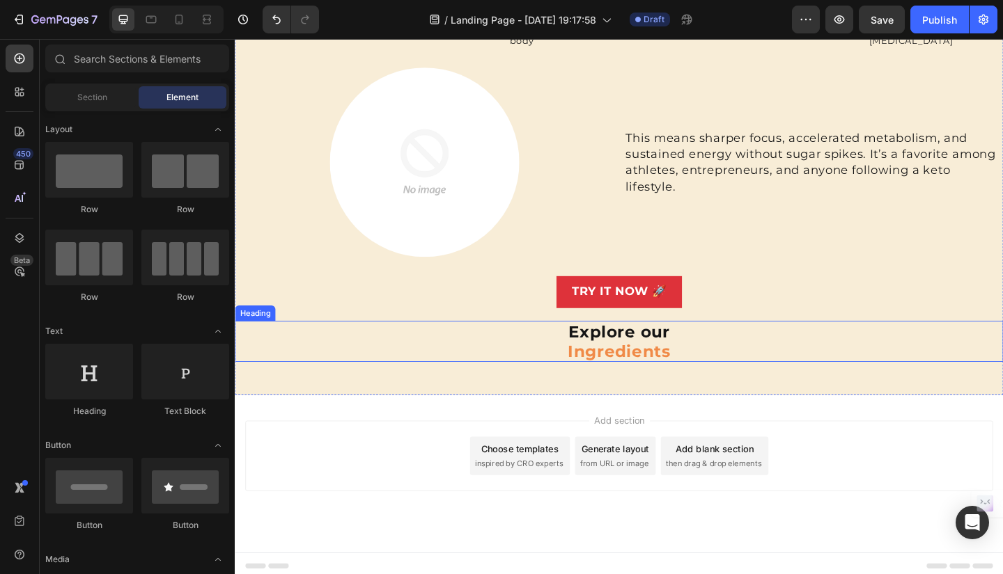
click at [801, 367] on h2 "Explore our Ingredients" at bounding box center [653, 368] width 836 height 45
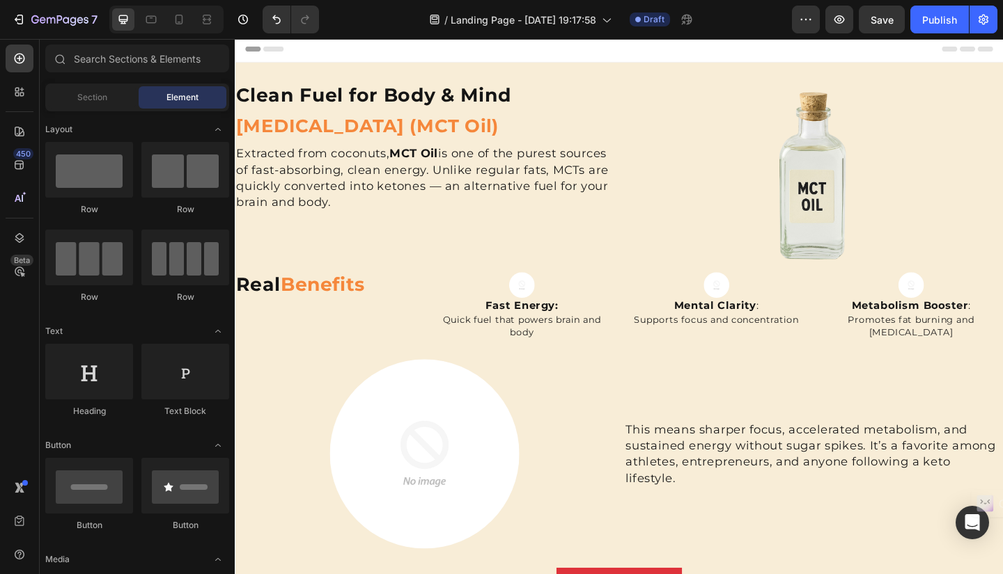
scroll to position [0, 0]
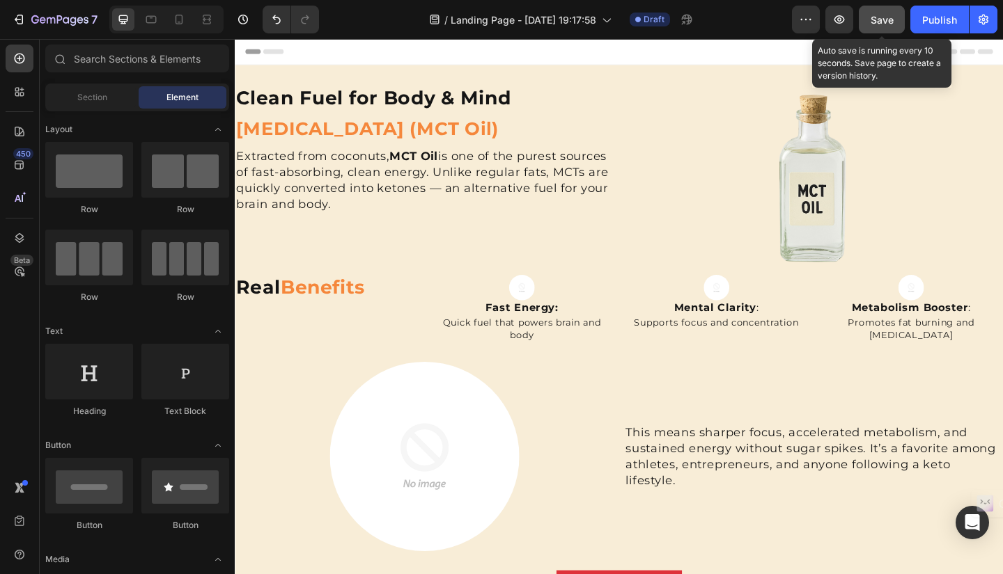
click at [889, 28] on button "Save" at bounding box center [882, 20] width 46 height 28
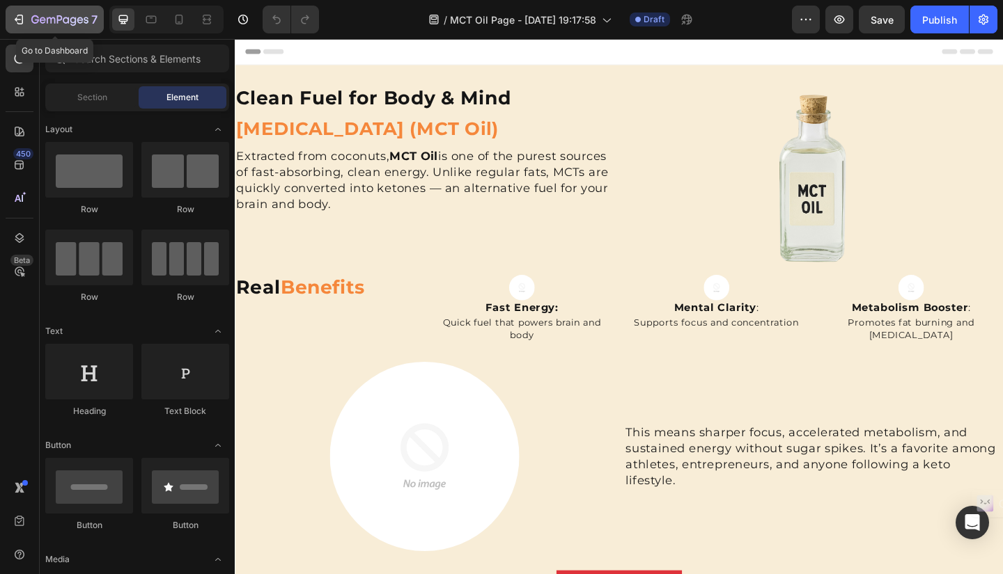
click at [40, 21] on icon "button" at bounding box center [43, 20] width 6 height 6
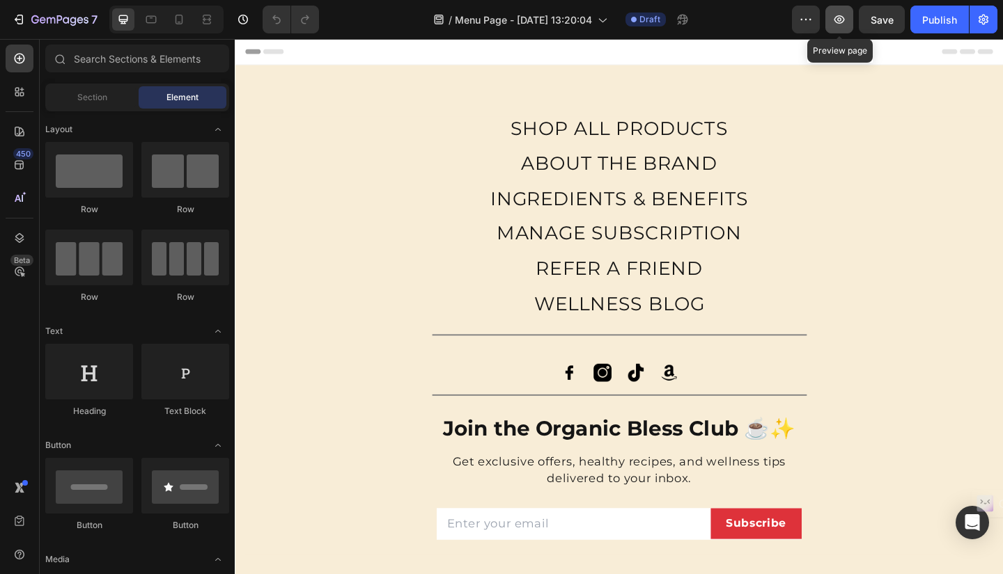
click at [844, 19] on icon "button" at bounding box center [839, 19] width 10 height 8
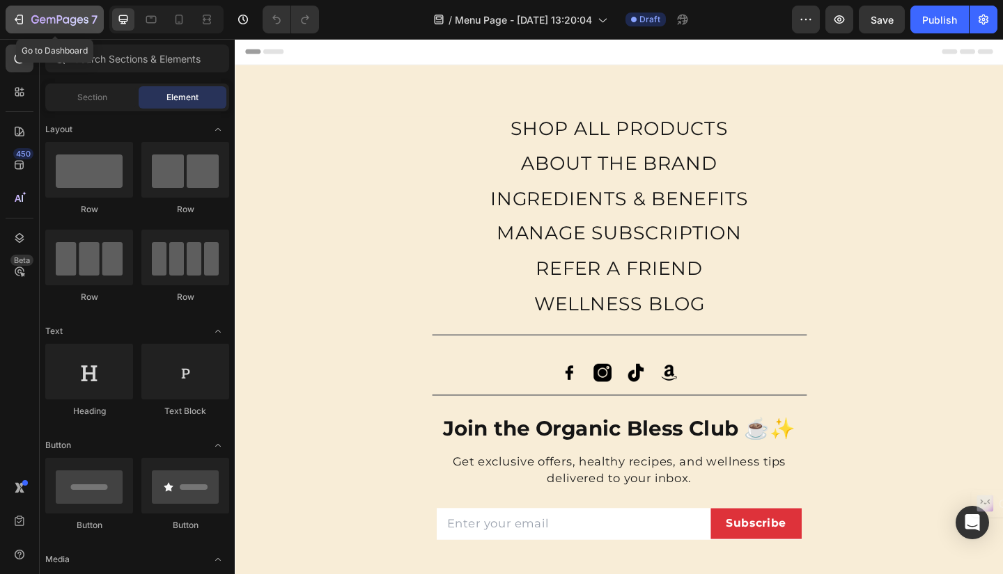
click at [43, 19] on icon "button" at bounding box center [59, 21] width 57 height 12
